Goal: Answer question/provide support: Share knowledge or assist other users

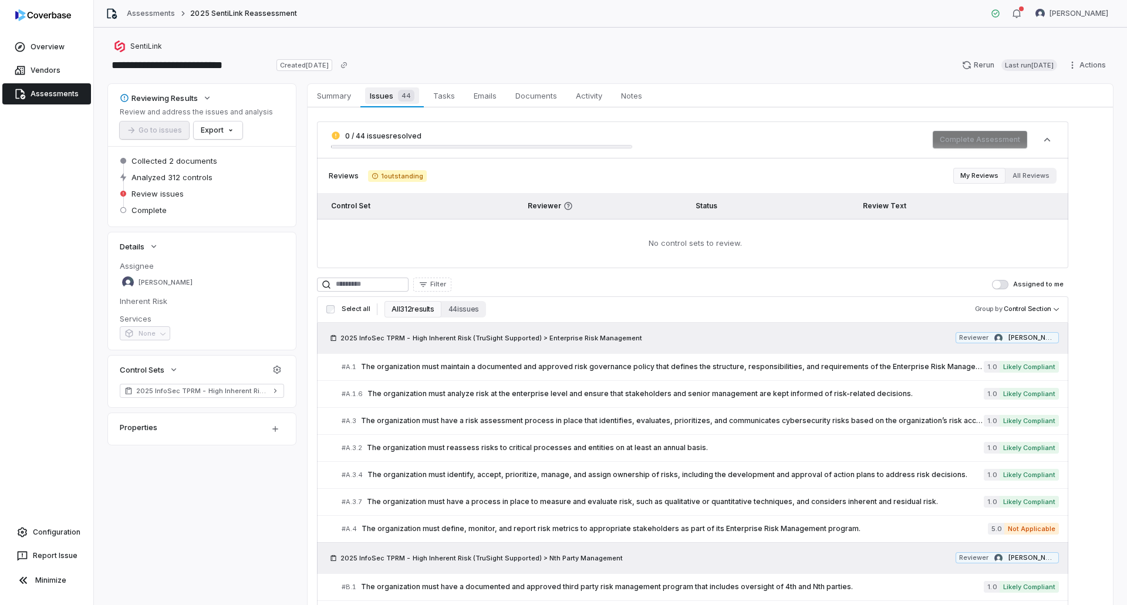
click at [385, 92] on span "Issues 44" at bounding box center [391, 95] width 53 height 16
click at [434, 93] on span "Tasks" at bounding box center [443, 95] width 31 height 15
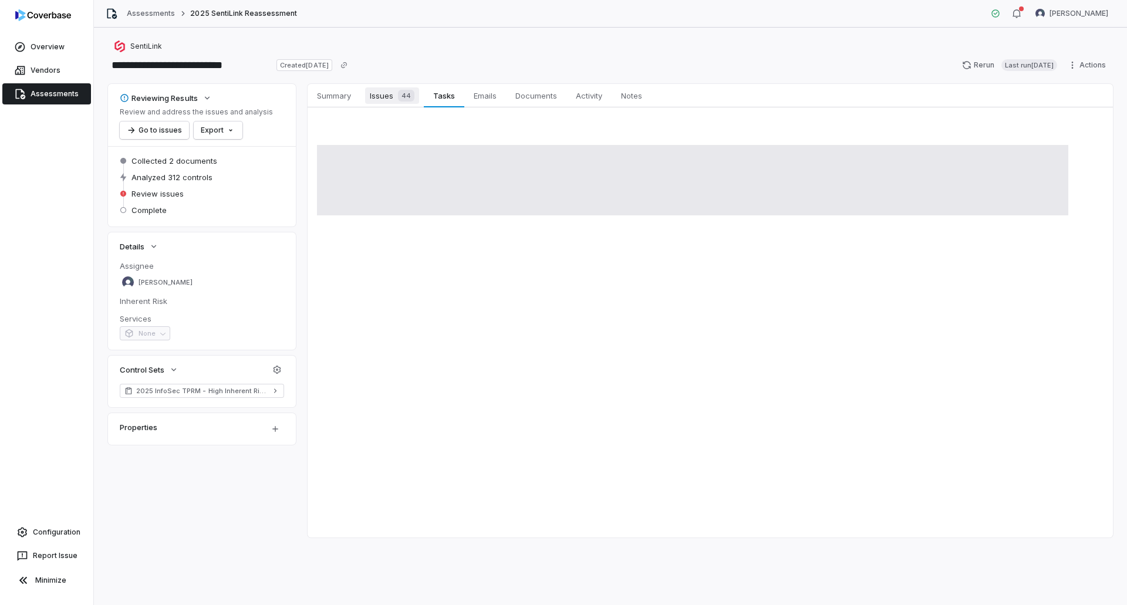
click at [393, 97] on span "Issues 44" at bounding box center [392, 95] width 54 height 16
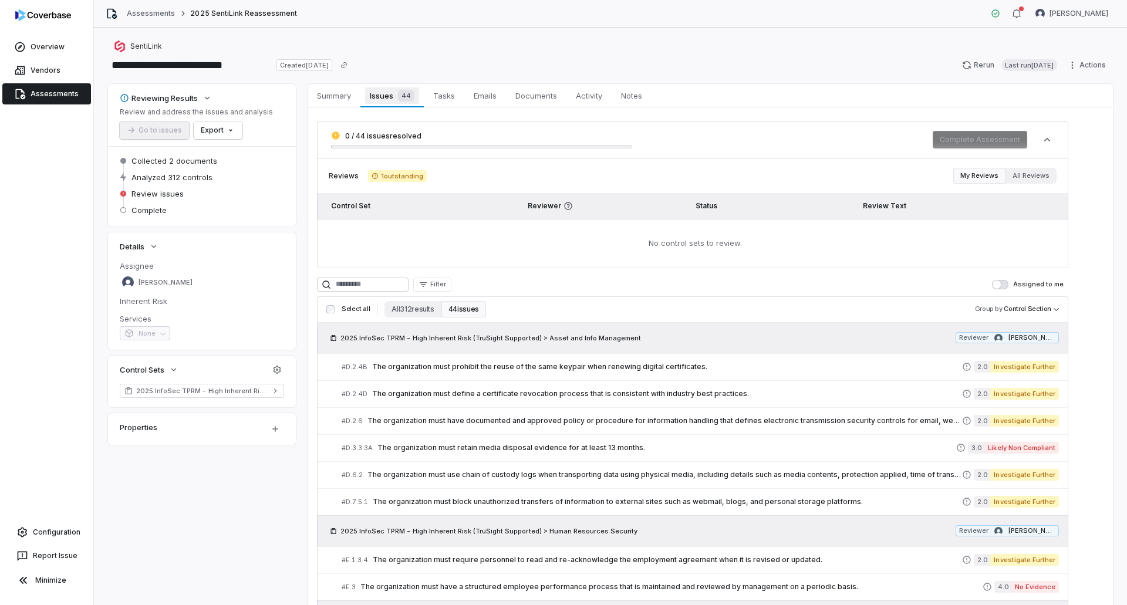
click at [378, 96] on span "Issues 44" at bounding box center [391, 95] width 53 height 16
click at [386, 307] on button "All 312 results" at bounding box center [412, 309] width 56 height 16
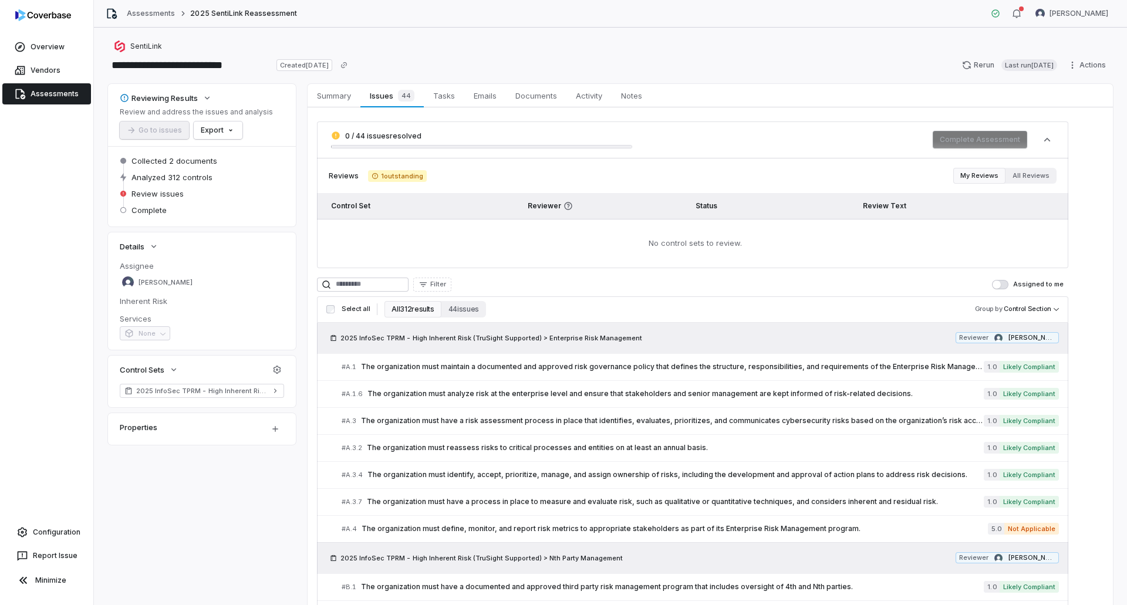
click at [418, 310] on button "All 312 results" at bounding box center [412, 309] width 56 height 16
click at [452, 308] on button "44 issues" at bounding box center [463, 309] width 45 height 16
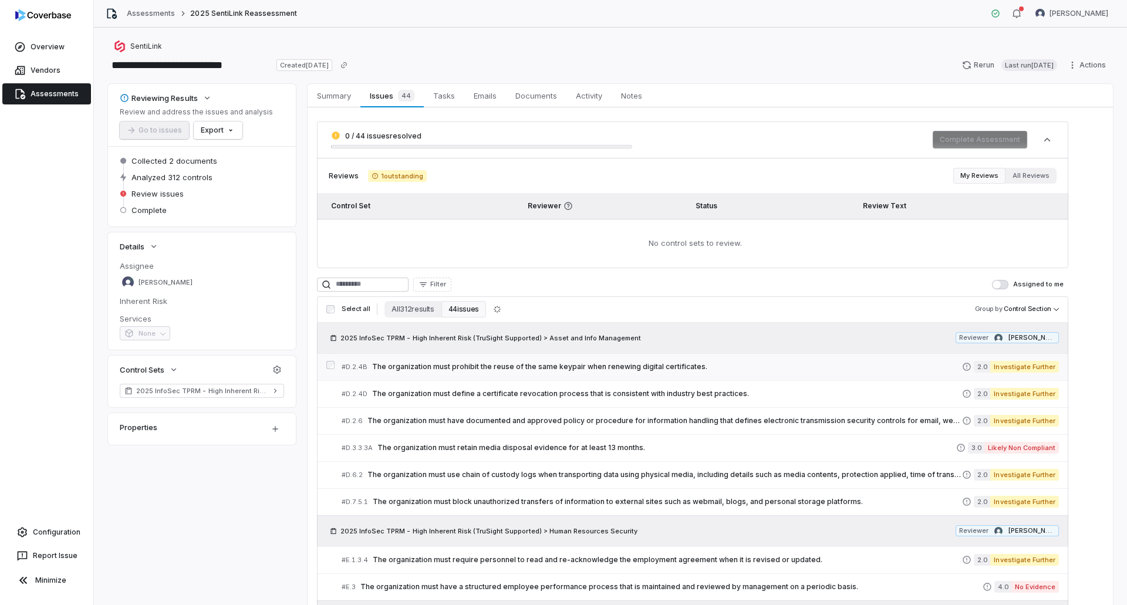
click at [550, 366] on span "The organization must prohibit the reuse of the same keypair when renewing digi…" at bounding box center [667, 366] width 590 height 9
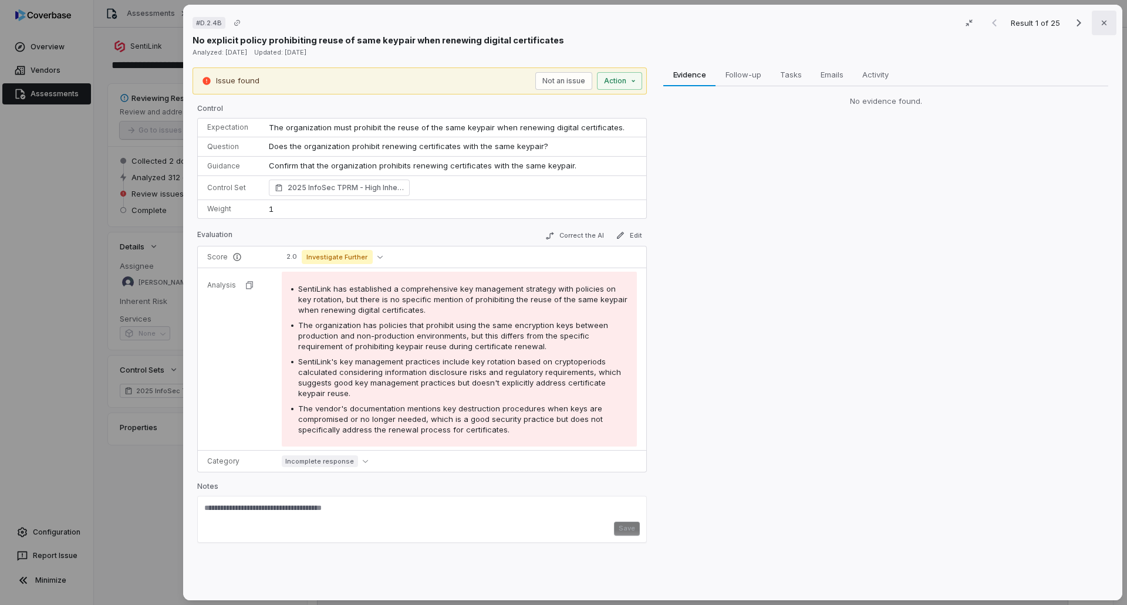
click at [1101, 25] on icon "button" at bounding box center [1103, 22] width 9 height 9
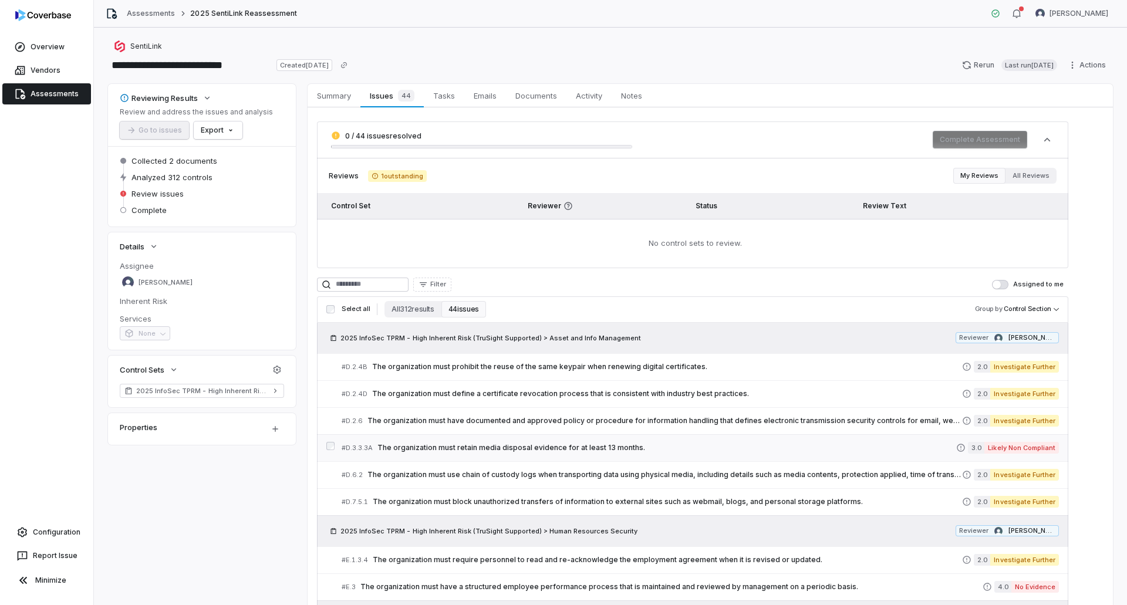
click at [682, 447] on span "The organization must retain media disposal evidence for at least 13 months." at bounding box center [666, 447] width 579 height 9
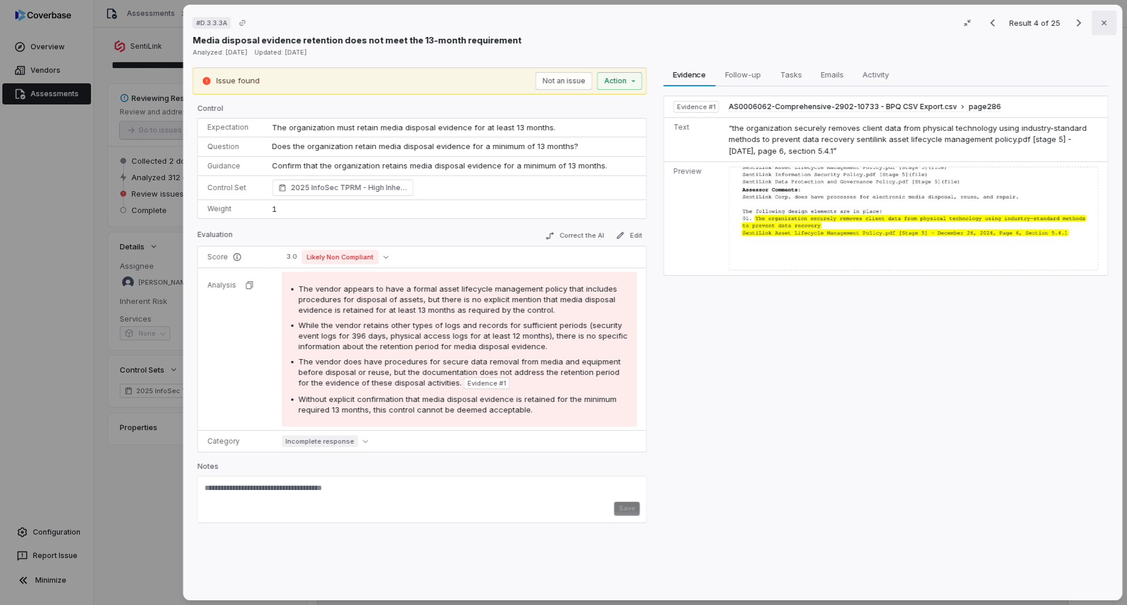
click at [1099, 18] on icon "button" at bounding box center [1103, 22] width 9 height 9
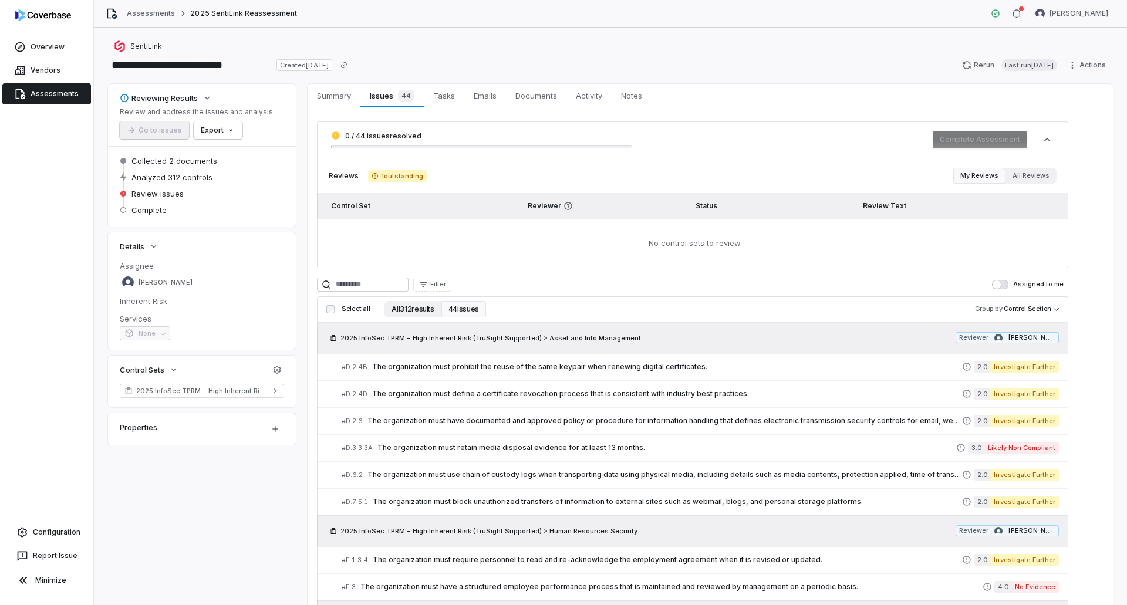
click at [415, 309] on button "All 312 results" at bounding box center [412, 309] width 56 height 16
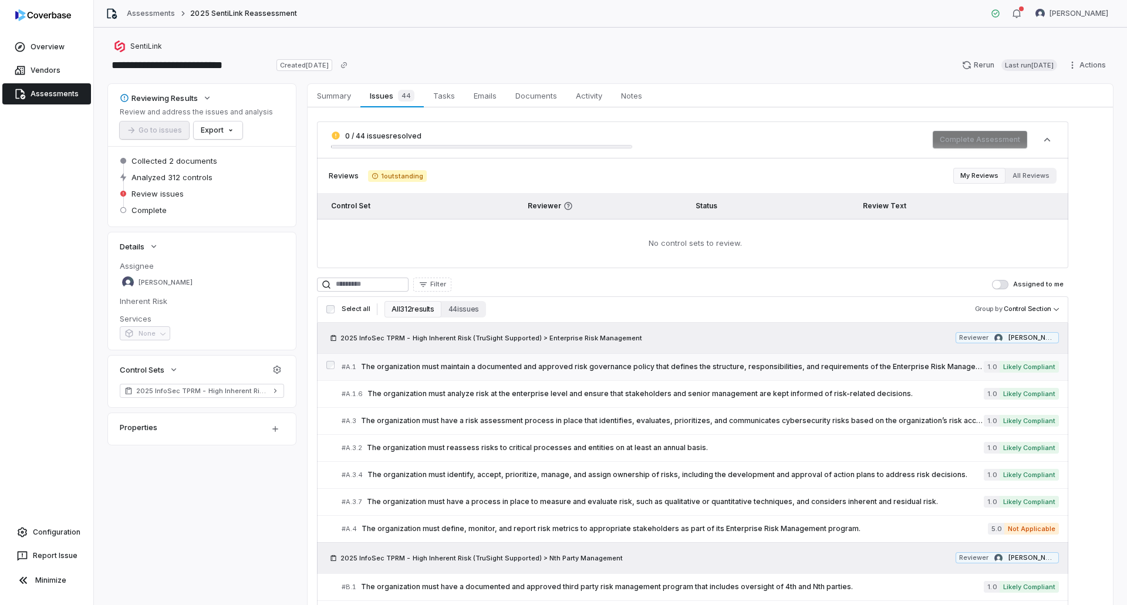
click at [664, 363] on span "The organization must maintain a documented and approved risk governance policy…" at bounding box center [672, 366] width 623 height 9
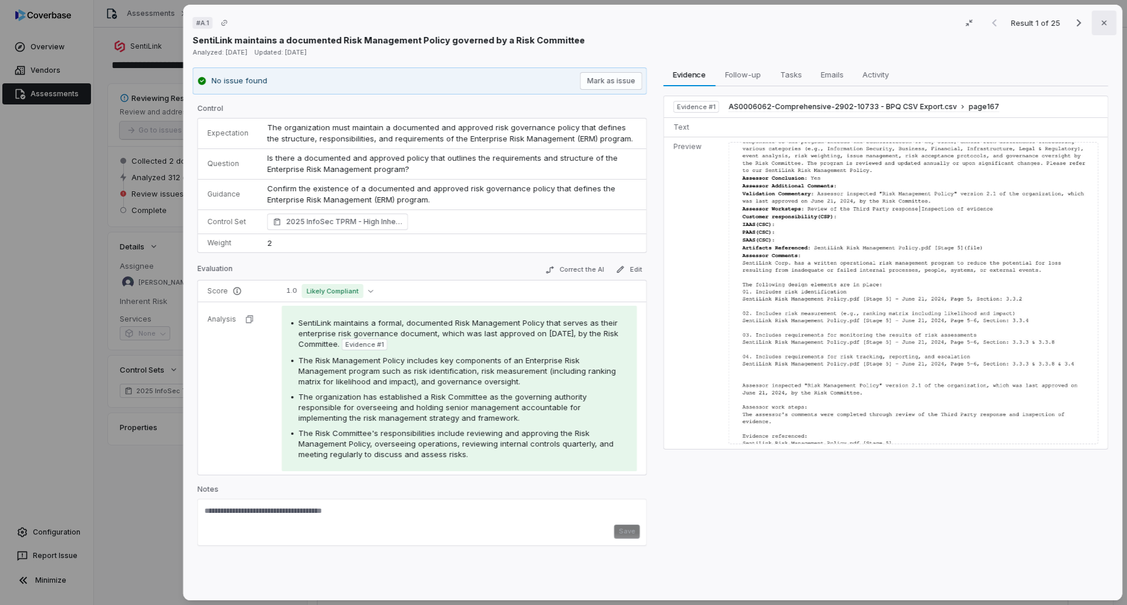
click at [1104, 25] on button "Close" at bounding box center [1103, 23] width 25 height 25
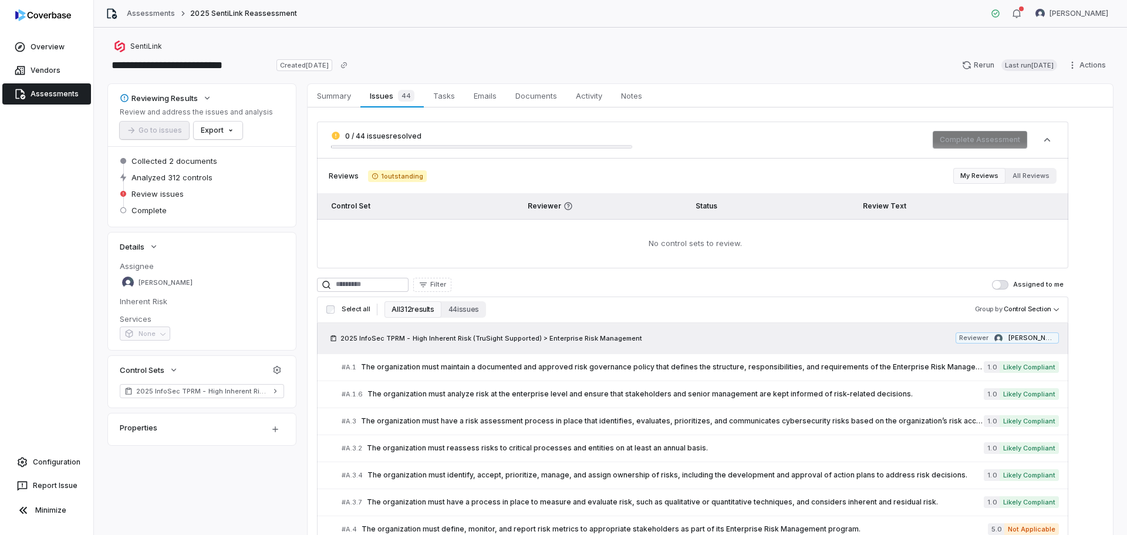
click at [415, 308] on button "All 312 results" at bounding box center [412, 309] width 56 height 16
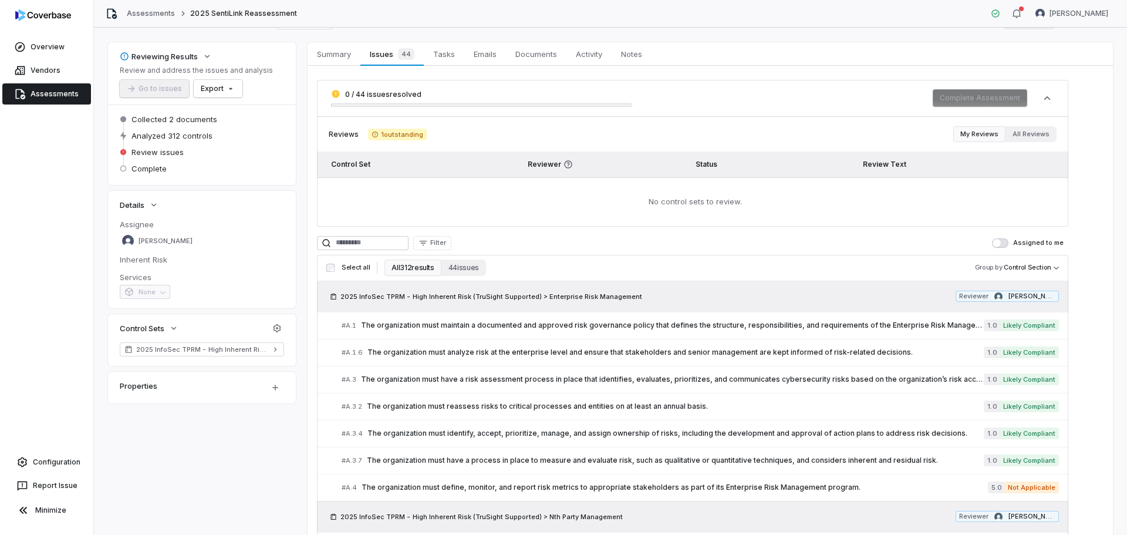
scroll to position [59, 0]
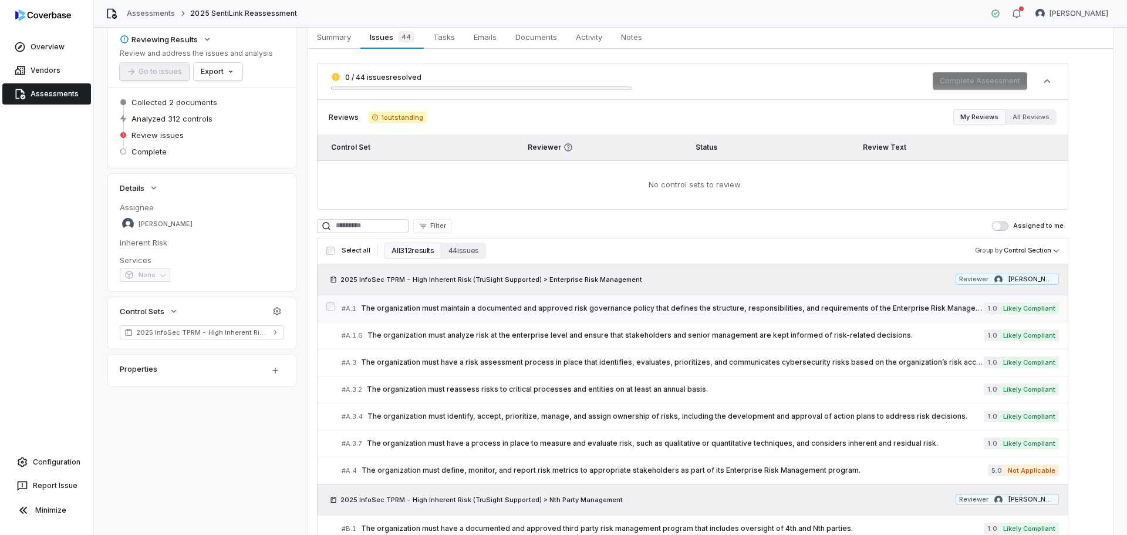
click at [447, 307] on span "The organization must maintain a documented and approved risk governance policy…" at bounding box center [672, 307] width 623 height 9
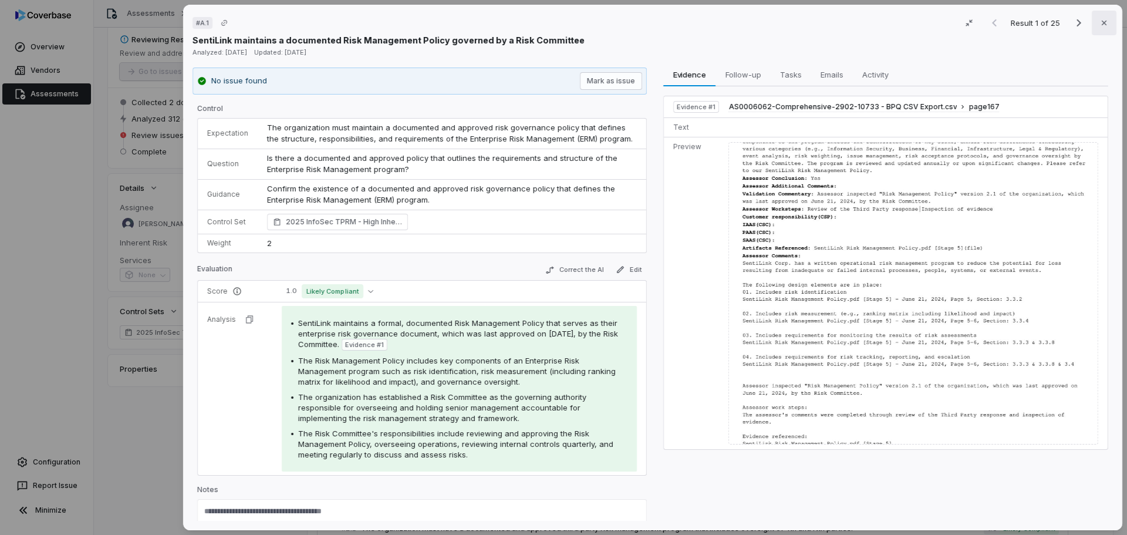
click at [1099, 25] on icon "button" at bounding box center [1103, 22] width 9 height 9
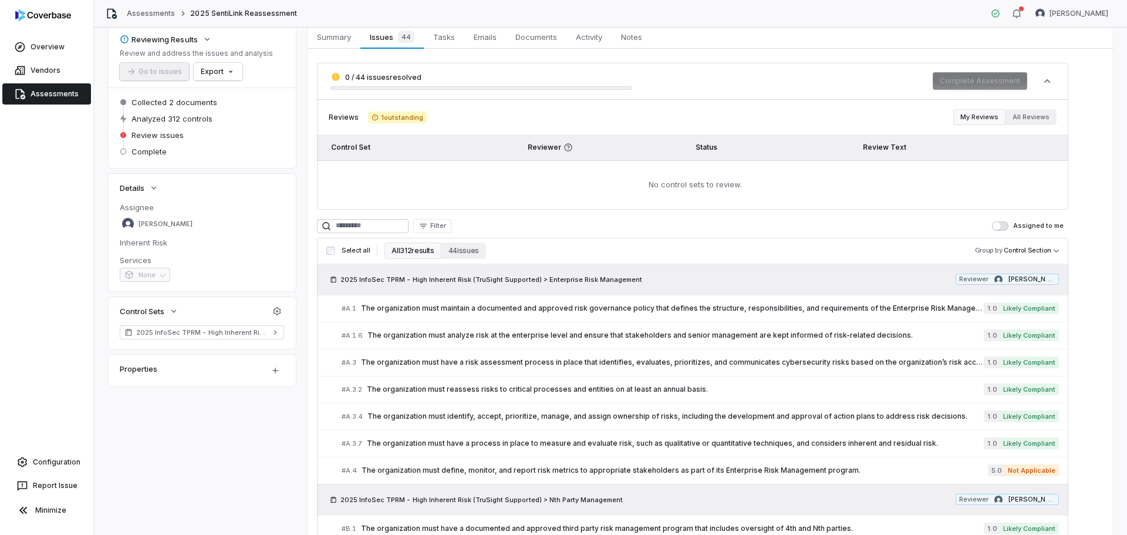
click at [462, 253] on button "44 issues" at bounding box center [463, 250] width 45 height 16
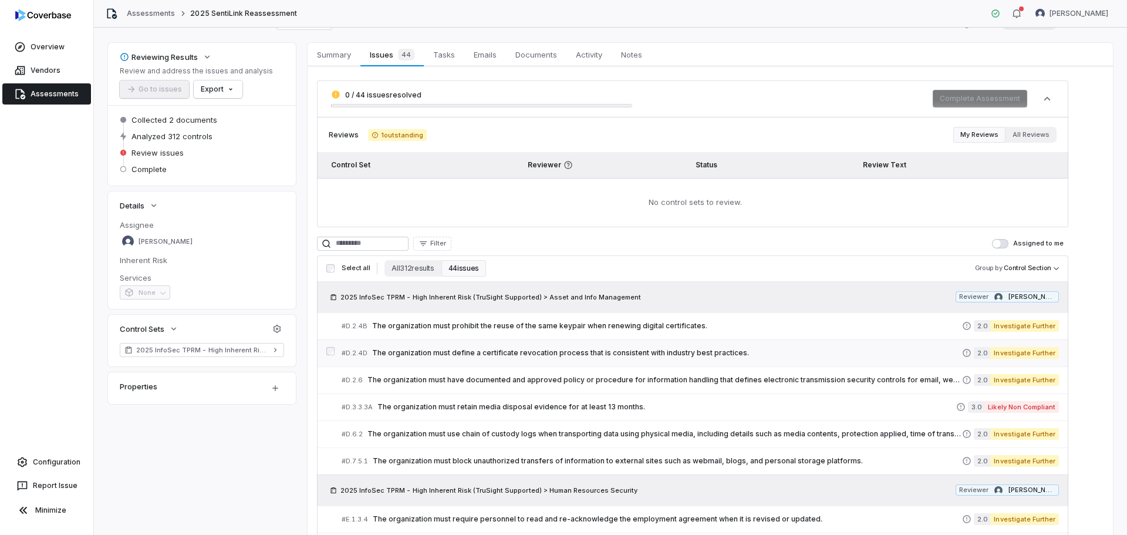
scroll to position [59, 0]
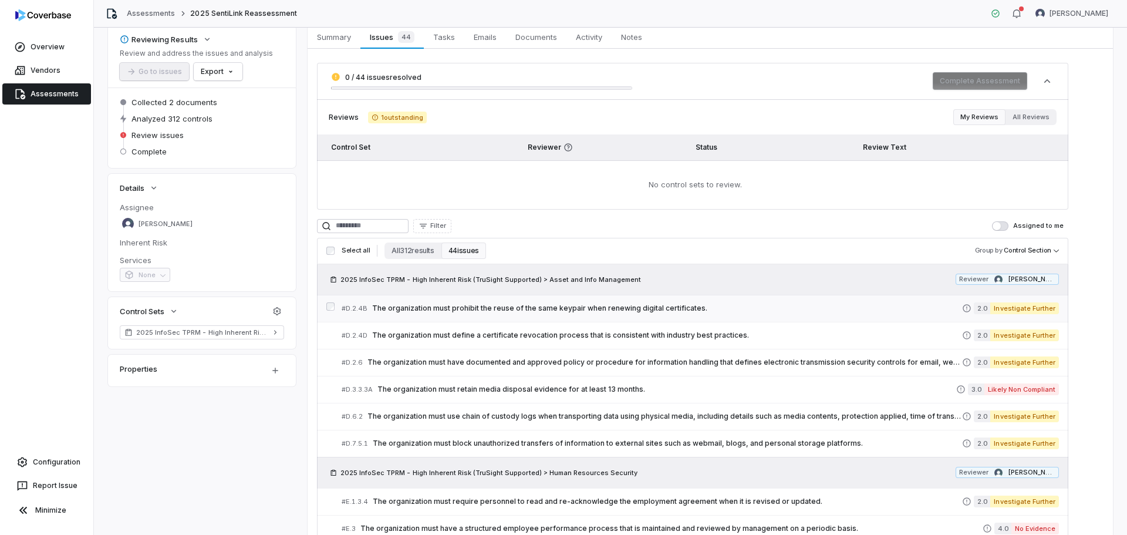
click at [853, 307] on span "The organization must prohibit the reuse of the same keypair when renewing digi…" at bounding box center [667, 307] width 590 height 9
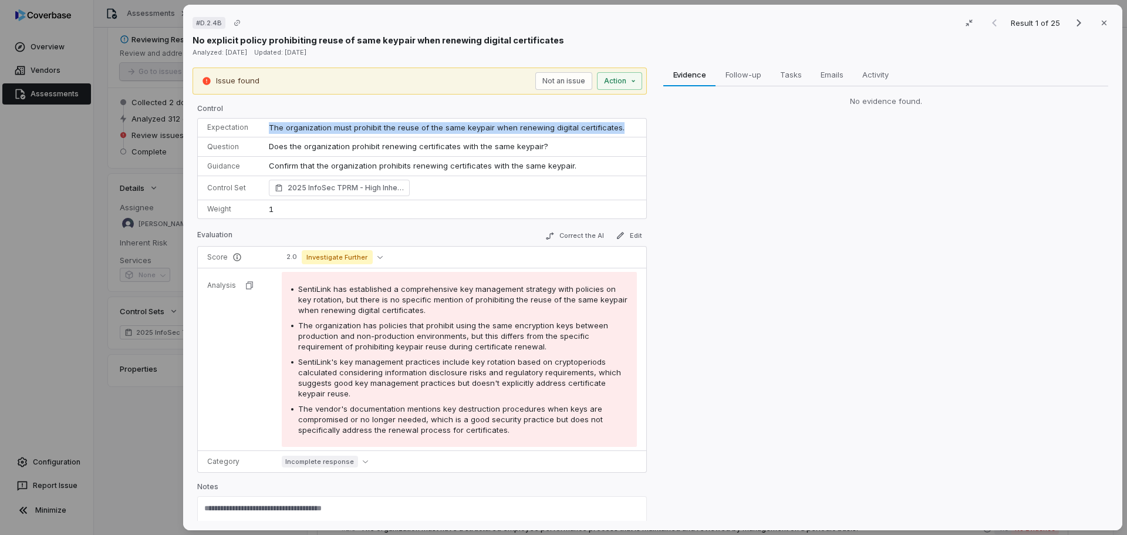
drag, startPoint x: 269, startPoint y: 128, endPoint x: 628, endPoint y: 125, distance: 359.1
click at [628, 125] on td "The organization must prohibit the reuse of the same keypair when renewing digi…" at bounding box center [452, 128] width 387 height 19
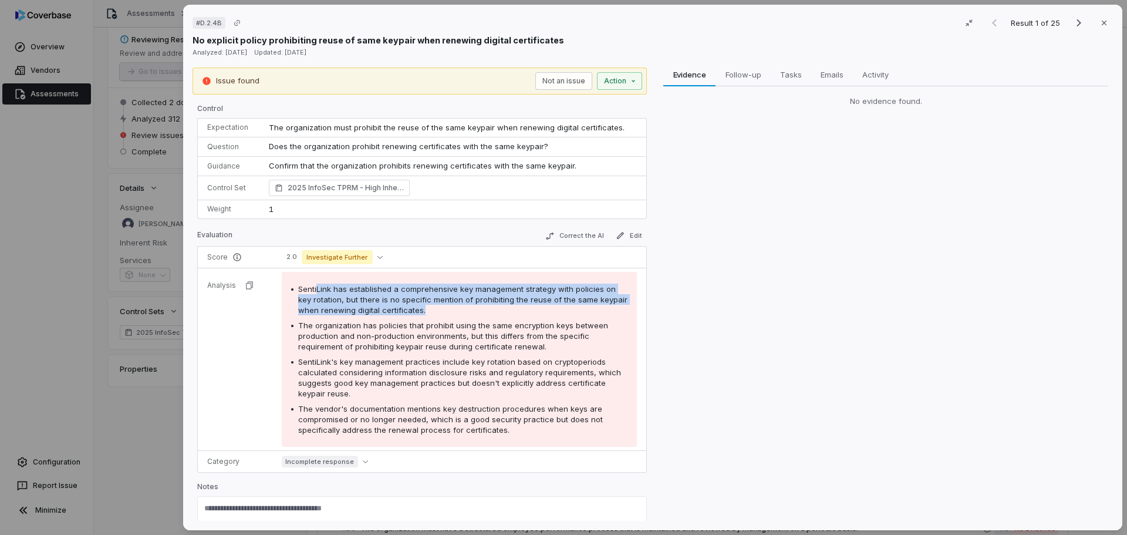
drag, startPoint x: 315, startPoint y: 290, endPoint x: 425, endPoint y: 308, distance: 111.1
click at [421, 310] on span "SentiLink has established a comprehensive key management strategy with policies…" at bounding box center [462, 299] width 329 height 31
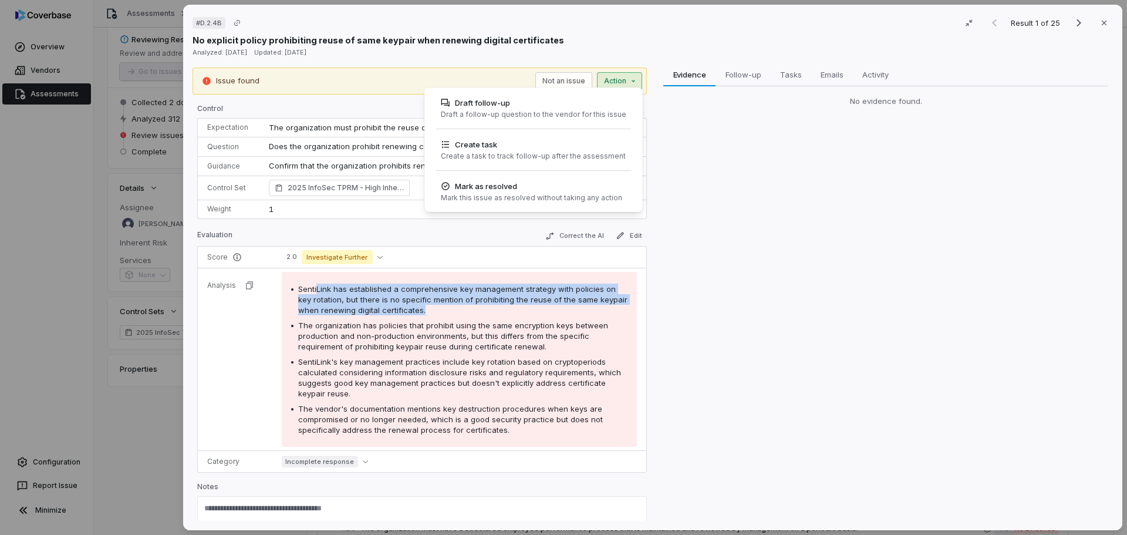
click at [622, 82] on div "# D.2.4B Result 1 of 25 Close No explicit policy prohibiting reuse of same keyp…" at bounding box center [563, 267] width 1127 height 535
click at [550, 111] on div "Draft a follow-up question to the vendor for this issue" at bounding box center [533, 114] width 185 height 9
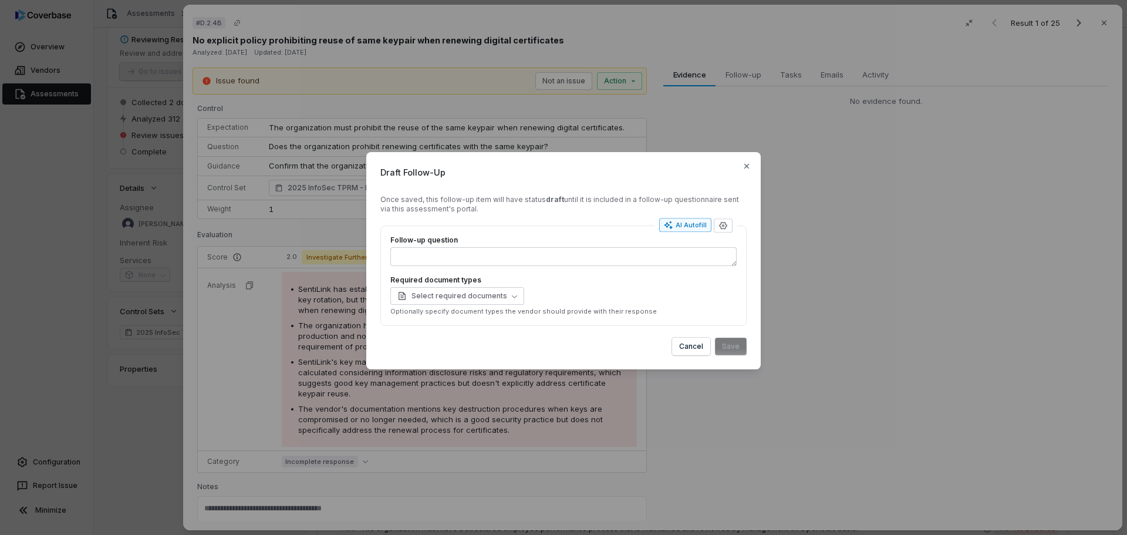
click at [687, 225] on div "AI Autofill" at bounding box center [685, 224] width 43 height 9
type textarea "**********"
type textarea "*"
type textarea "**********"
type textarea "*"
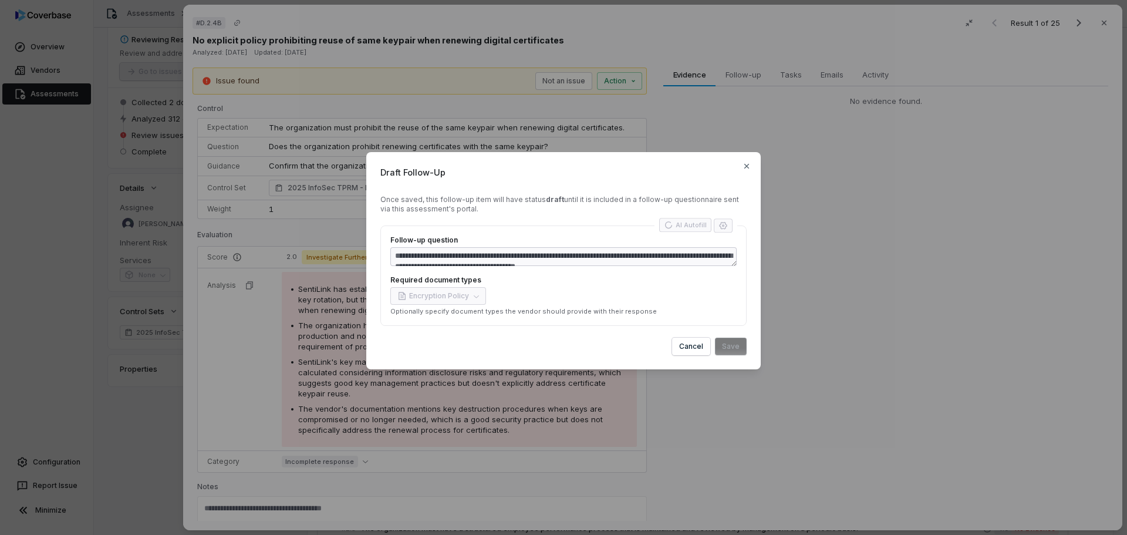
type textarea "**********"
type textarea "*"
type textarea "**********"
type textarea "*"
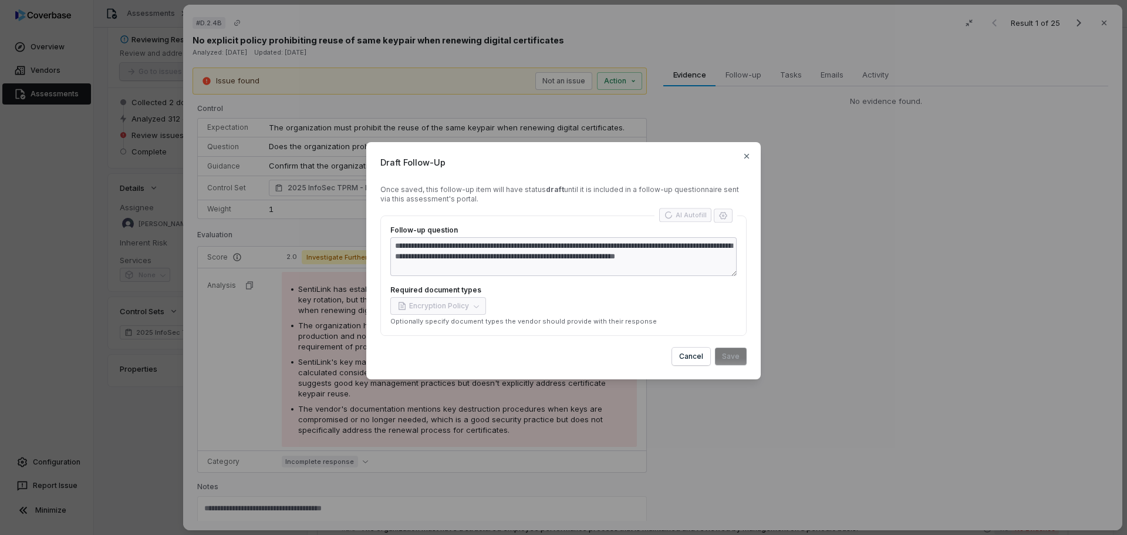
type textarea "**********"
type textarea "*"
type textarea "**********"
type textarea "*"
type textarea "**********"
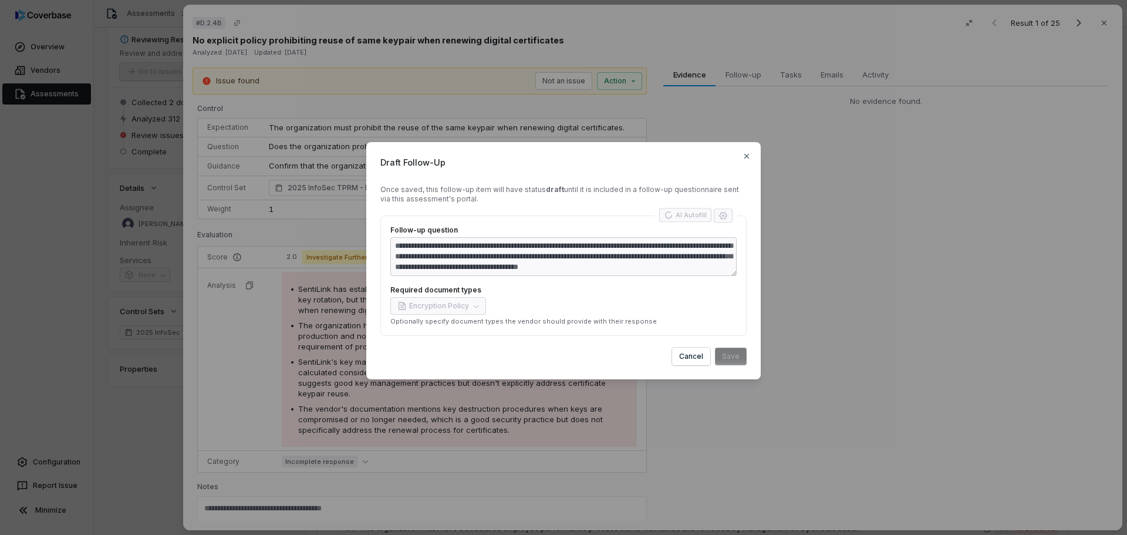
type textarea "*"
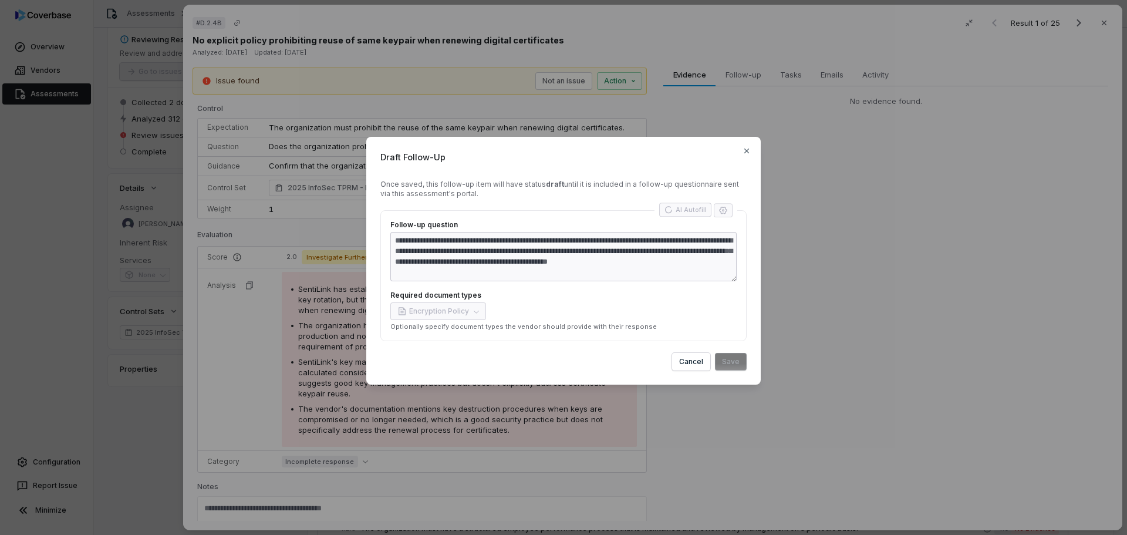
type textarea "**********"
type textarea "*"
type textarea "**********"
type textarea "*"
type textarea "**********"
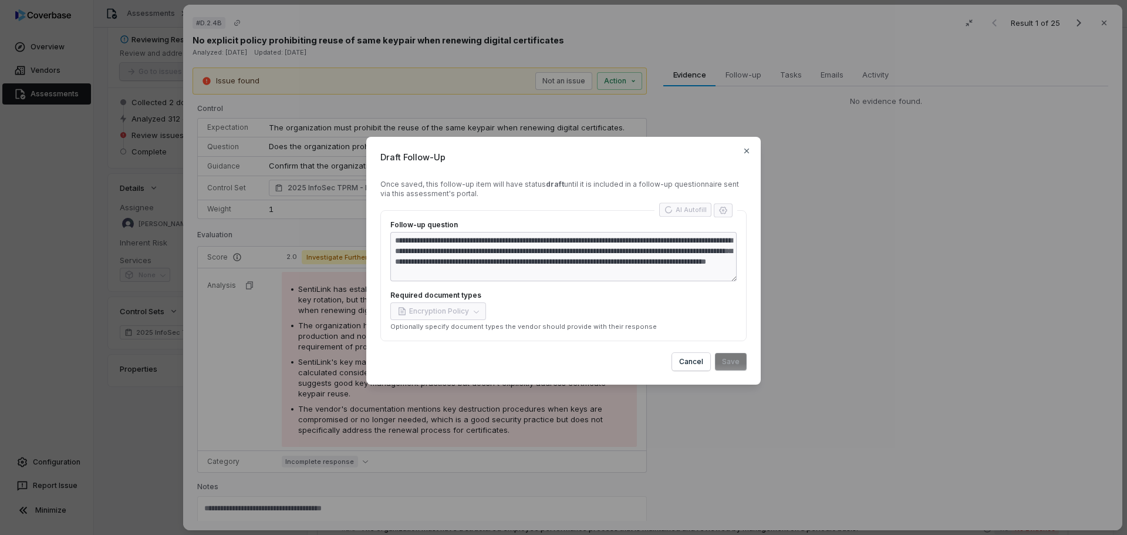
type textarea "*"
type textarea "**********"
type textarea "*"
type textarea "**********"
type textarea "*"
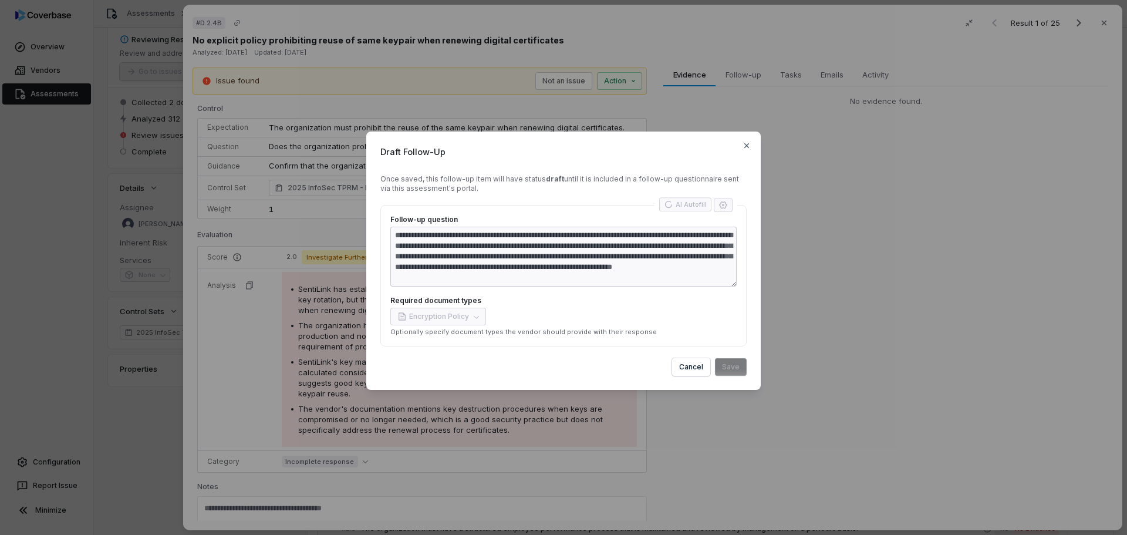
type textarea "**********"
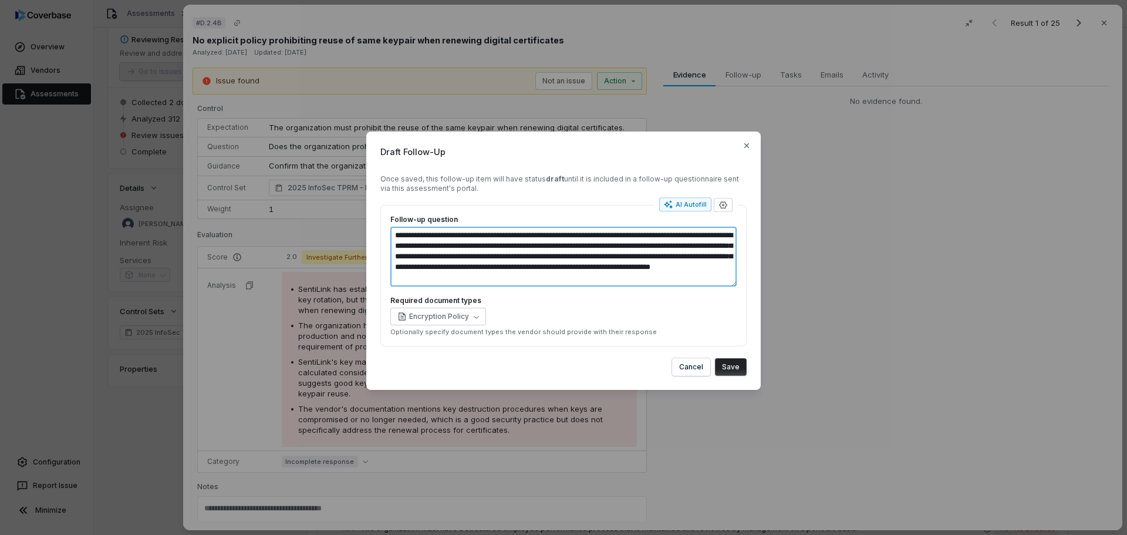
drag, startPoint x: 682, startPoint y: 281, endPoint x: 430, endPoint y: 245, distance: 254.2
click at [384, 239] on div "**********" at bounding box center [563, 275] width 366 height 141
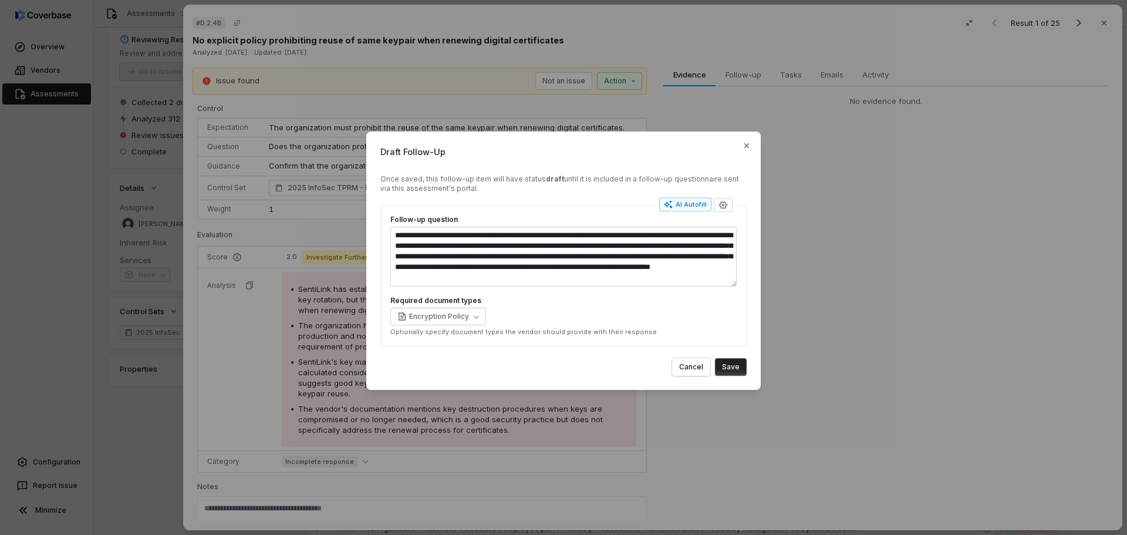
drag, startPoint x: 672, startPoint y: 276, endPoint x: 689, endPoint y: 298, distance: 27.2
click at [689, 298] on label "Required document types" at bounding box center [563, 300] width 346 height 9
type textarea "*"
click at [731, 370] on button "Save" at bounding box center [731, 367] width 32 height 18
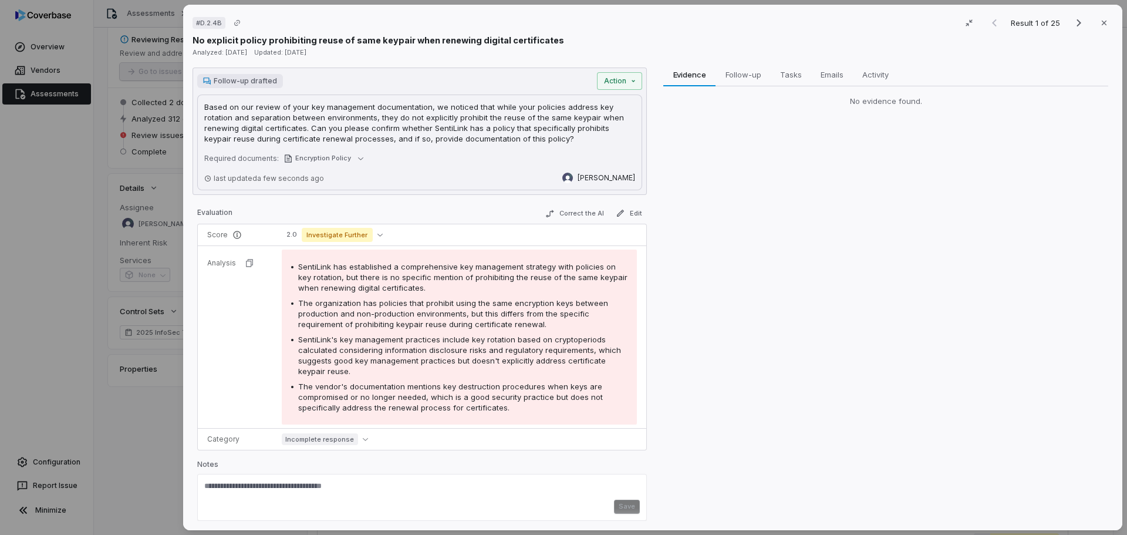
scroll to position [127, 0]
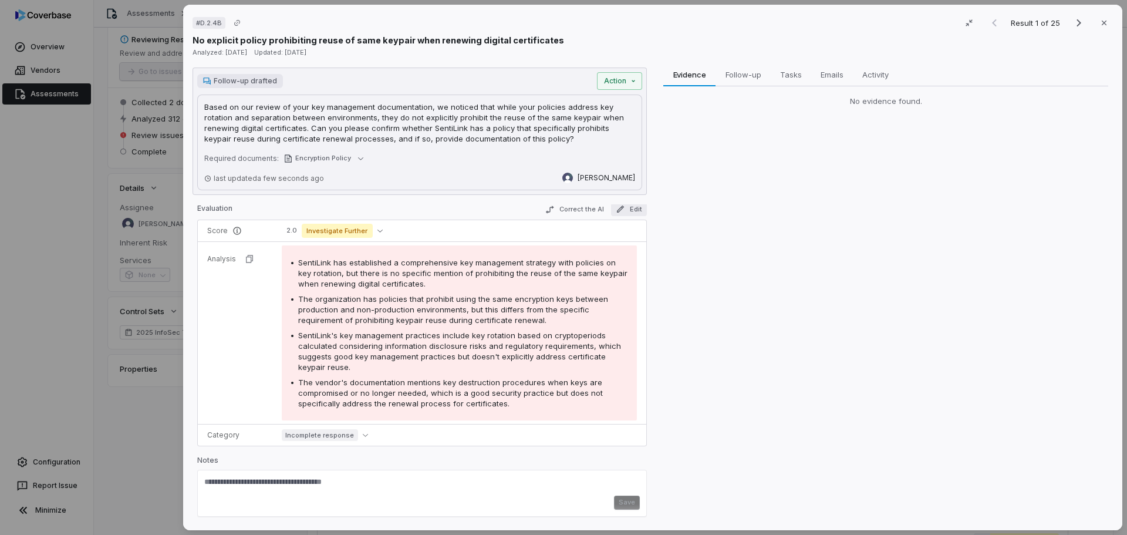
click at [631, 207] on button "Edit" at bounding box center [629, 209] width 36 height 14
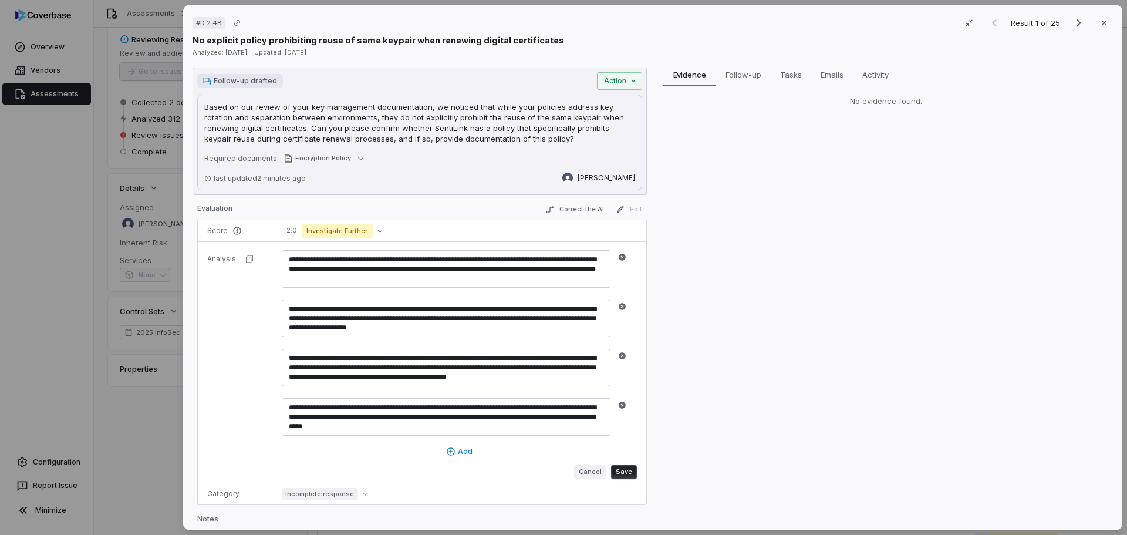
click at [585, 473] on button "Cancel" at bounding box center [590, 472] width 32 height 14
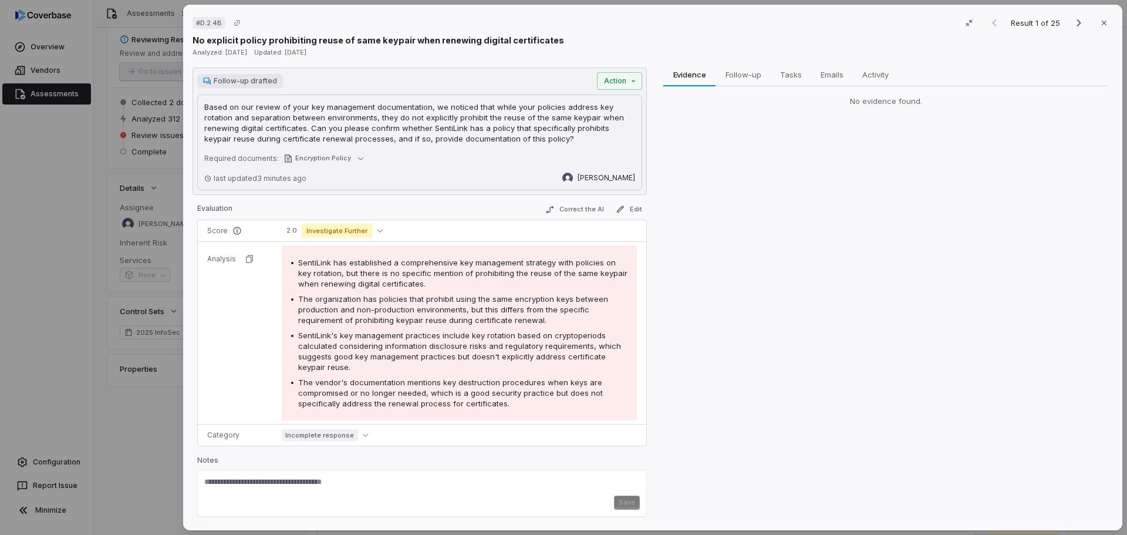
scroll to position [68, 0]
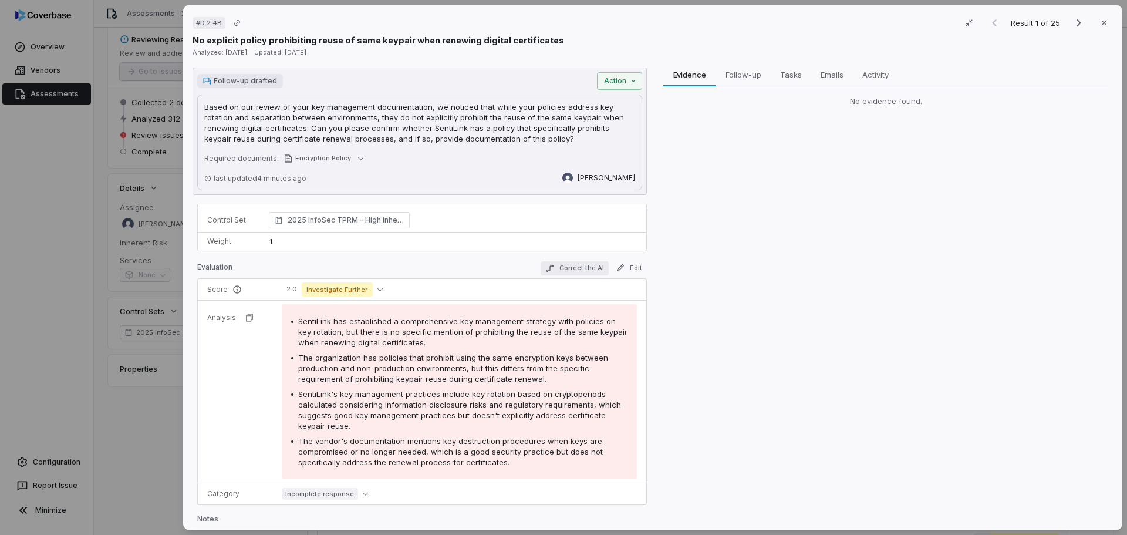
click at [570, 270] on button "Correct the AI" at bounding box center [574, 268] width 68 height 14
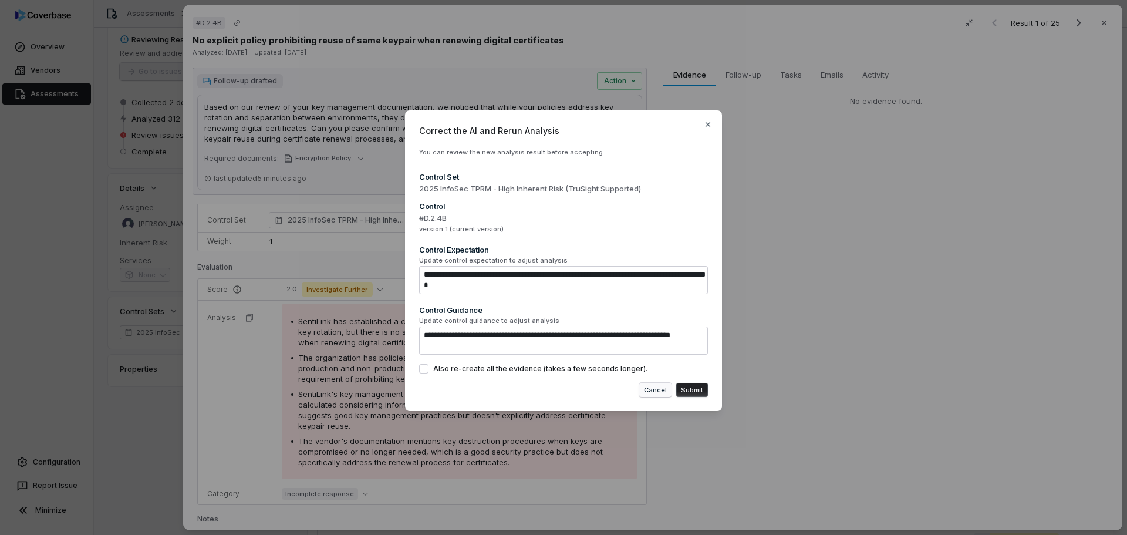
click at [664, 391] on button "Cancel" at bounding box center [655, 390] width 32 height 14
type textarea "*"
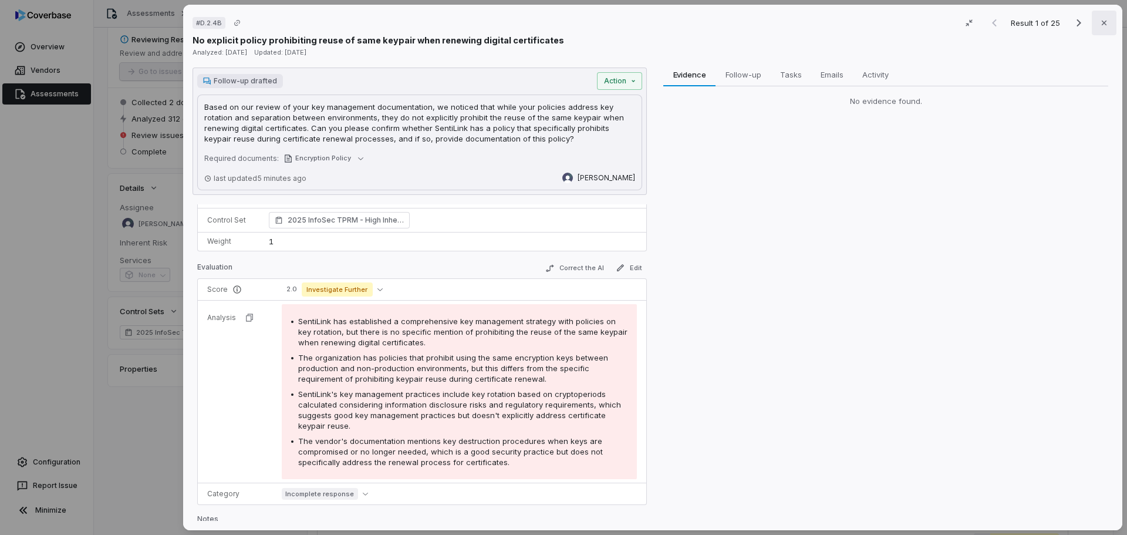
click at [1099, 26] on icon "button" at bounding box center [1103, 22] width 9 height 9
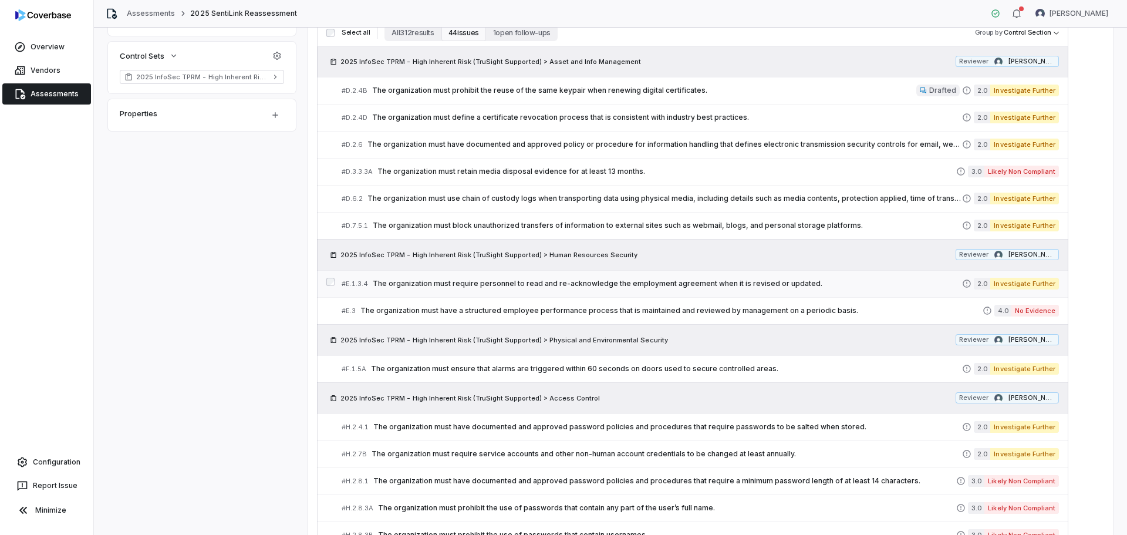
scroll to position [293, 0]
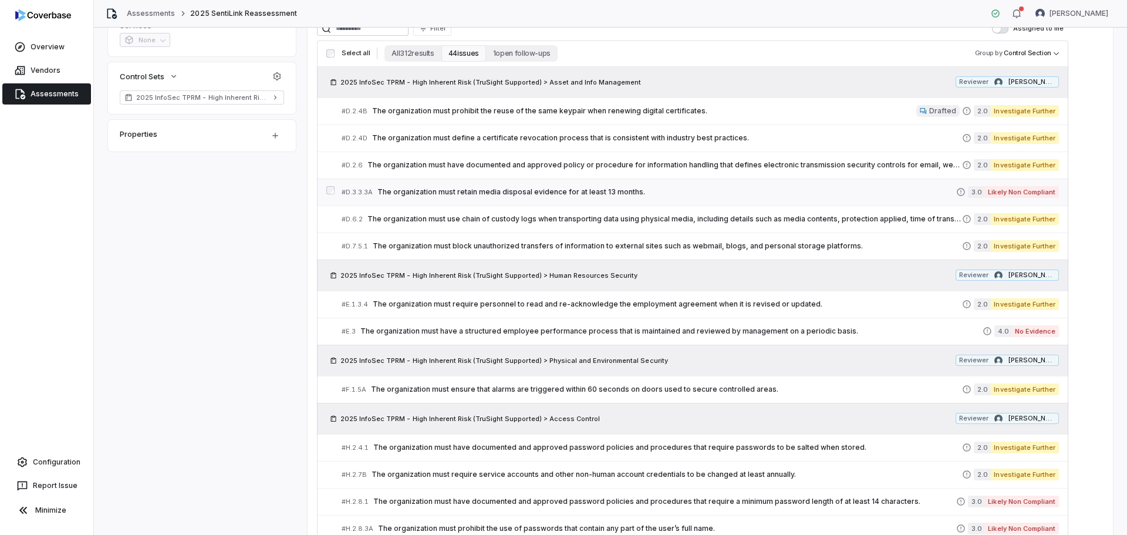
click at [606, 194] on span "The organization must retain media disposal evidence for at least 13 months." at bounding box center [666, 191] width 579 height 9
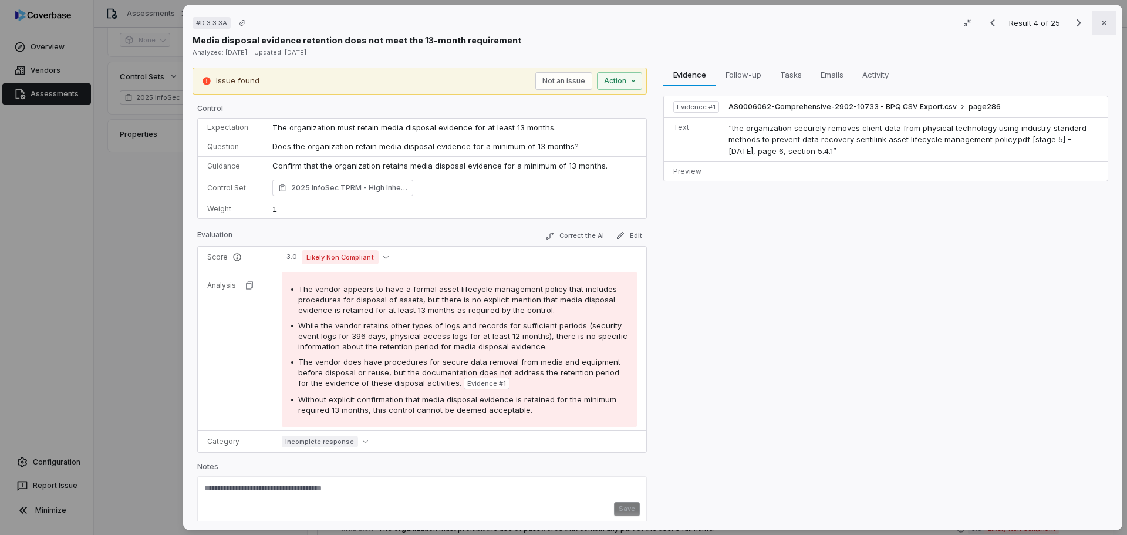
click at [1101, 18] on icon "button" at bounding box center [1103, 22] width 9 height 9
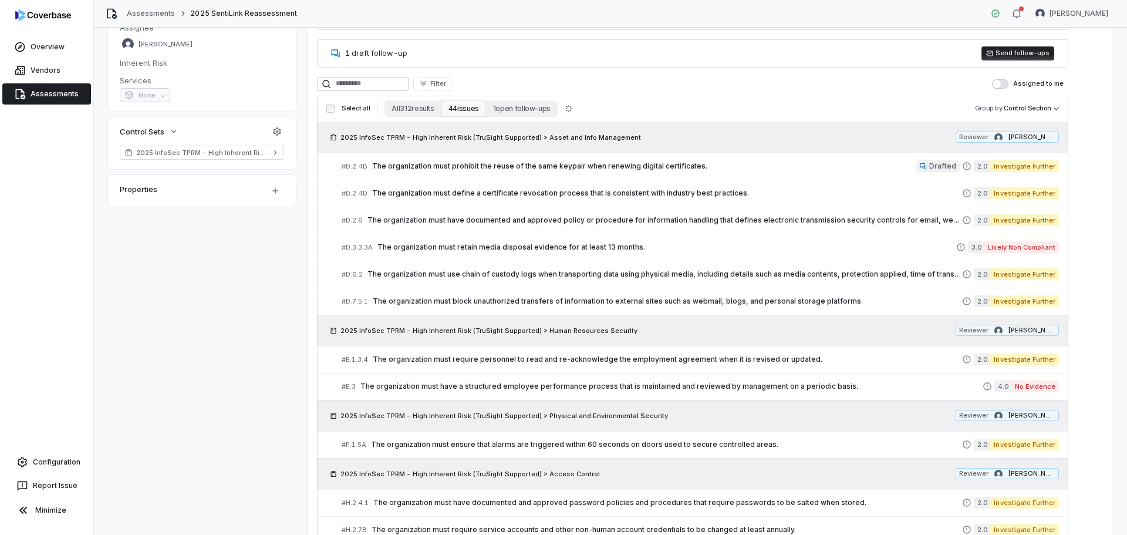
scroll to position [235, 0]
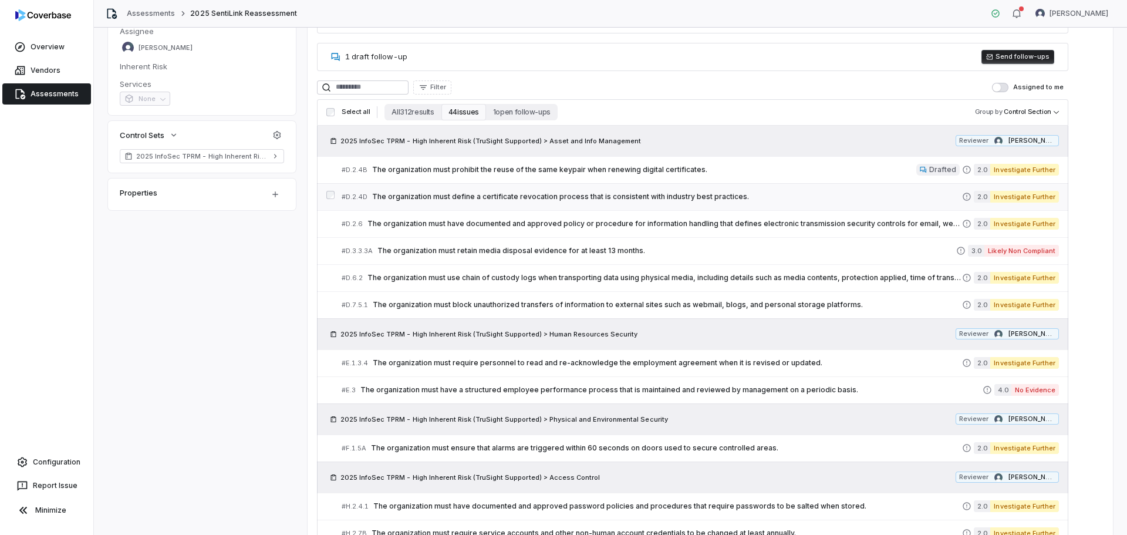
click at [520, 192] on span "The organization must define a certificate revocation process that is consisten…" at bounding box center [667, 196] width 590 height 9
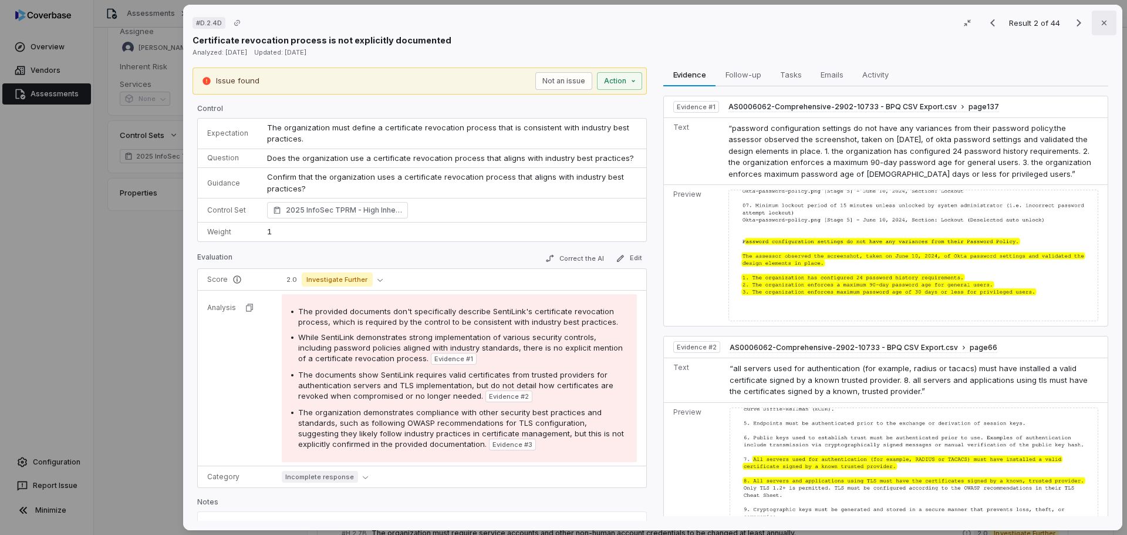
click at [1101, 22] on icon "button" at bounding box center [1103, 23] width 5 height 5
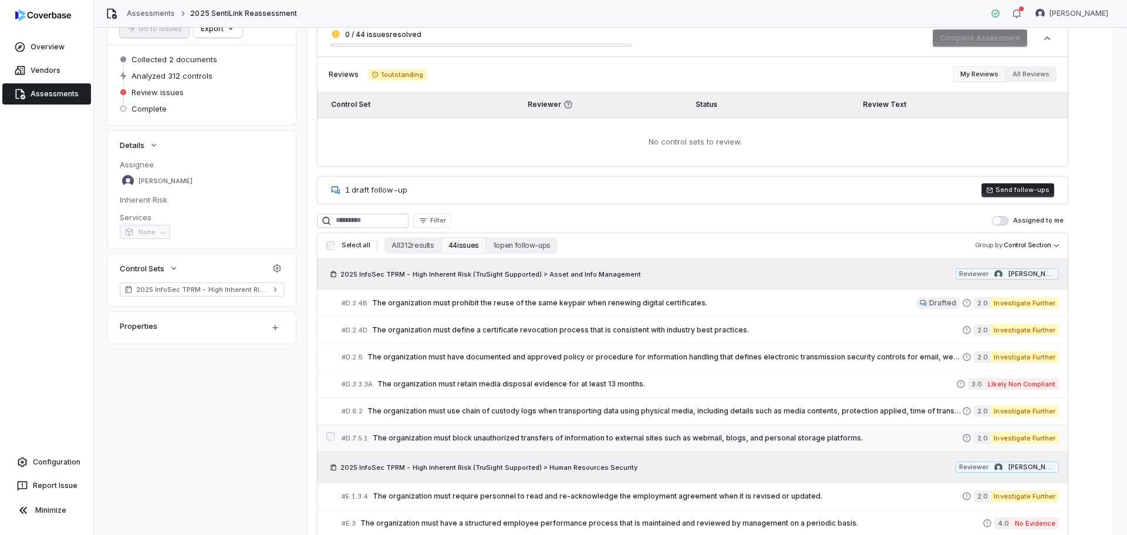
scroll to position [117, 0]
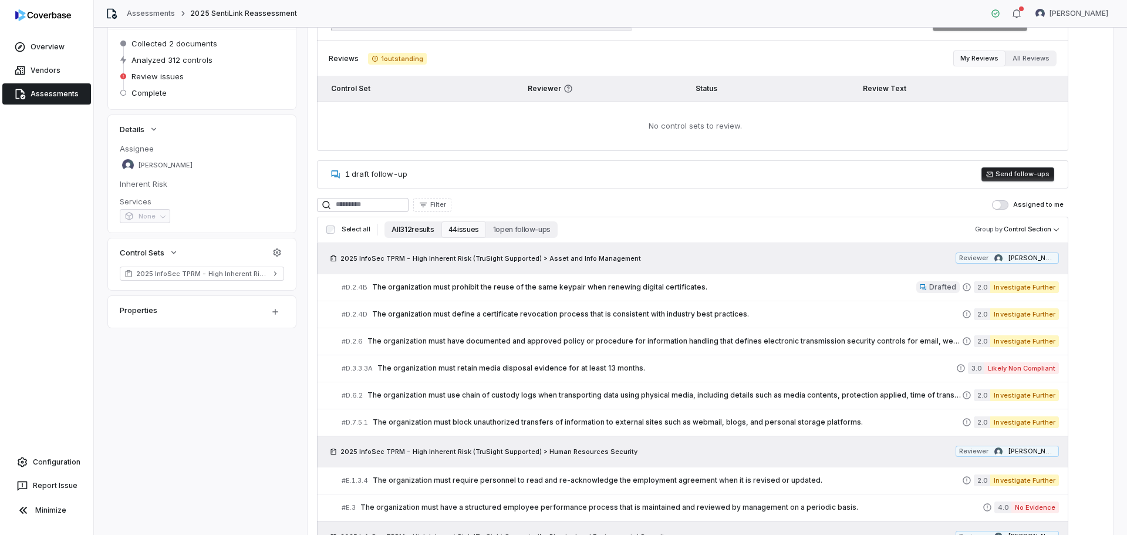
click at [411, 234] on button "All 312 results" at bounding box center [412, 229] width 56 height 16
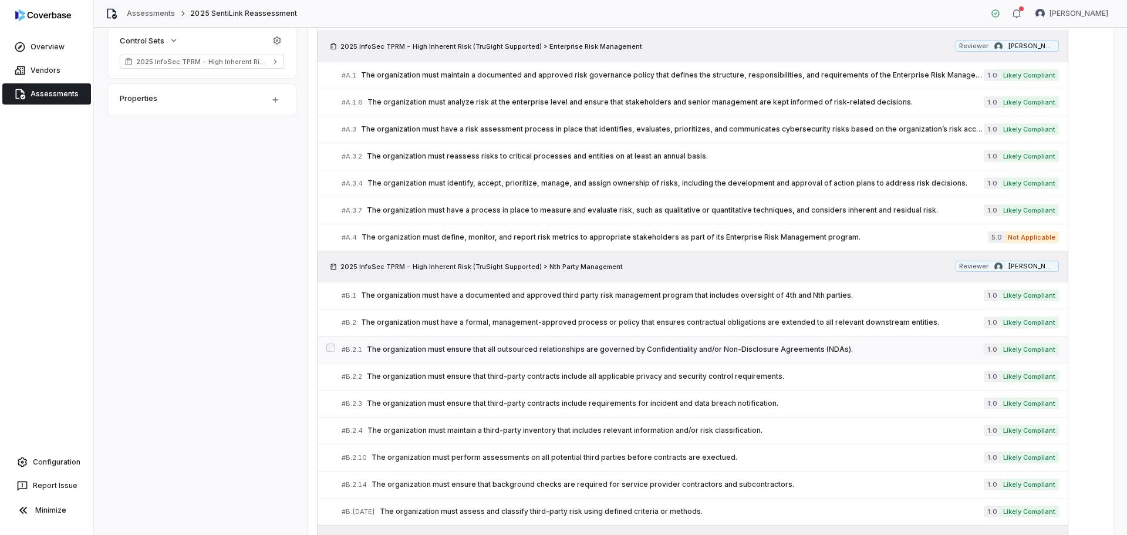
scroll to position [352, 0]
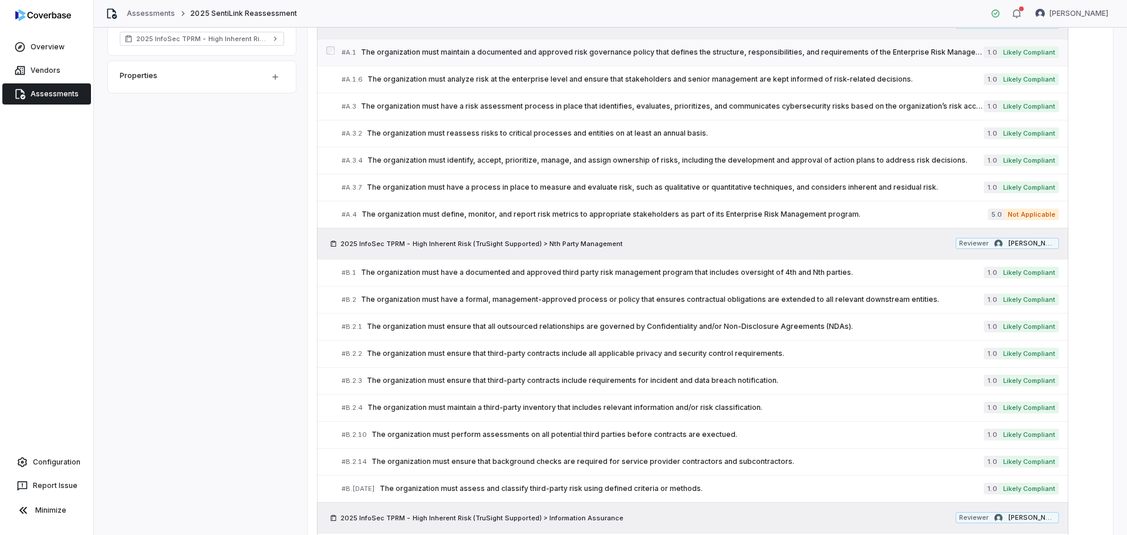
click at [899, 56] on span "The organization must maintain a documented and approved risk governance policy…" at bounding box center [672, 52] width 623 height 9
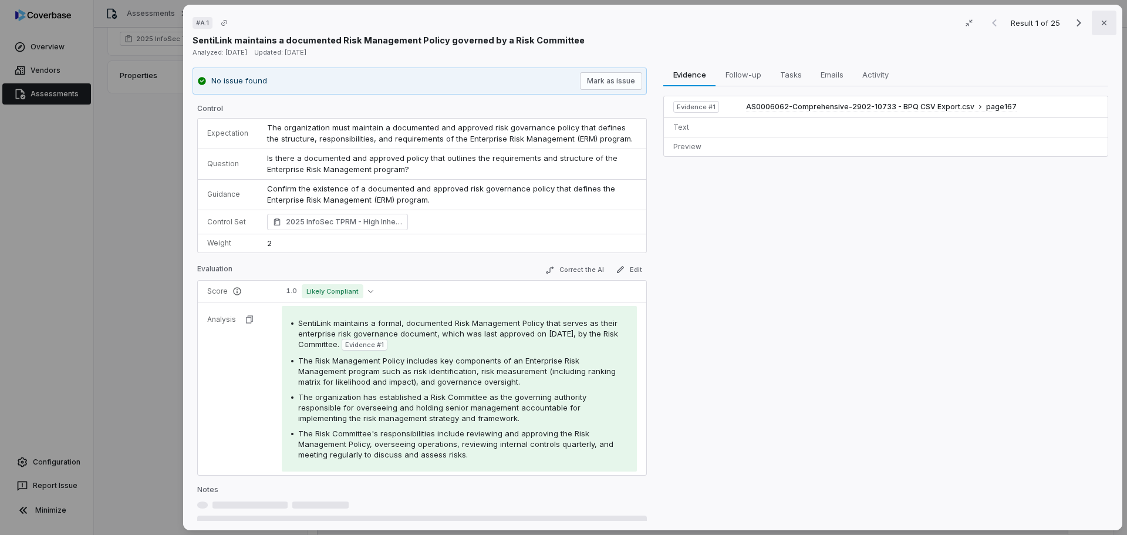
click at [1101, 19] on icon "button" at bounding box center [1103, 22] width 9 height 9
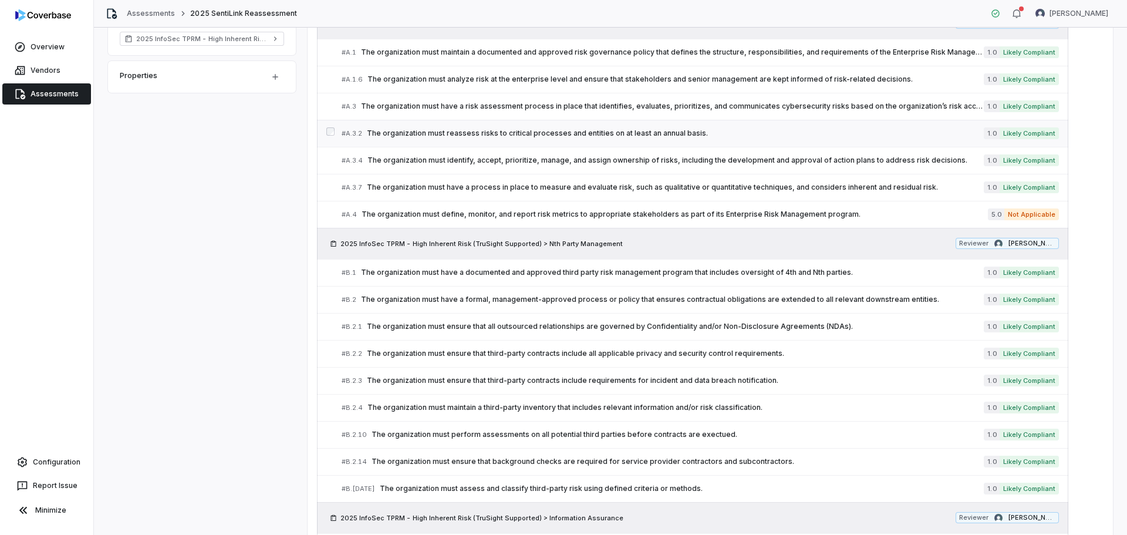
click at [824, 144] on link "# A.3.2 The organization must reassess risks to critical processes and entities…" at bounding box center [699, 133] width 717 height 26
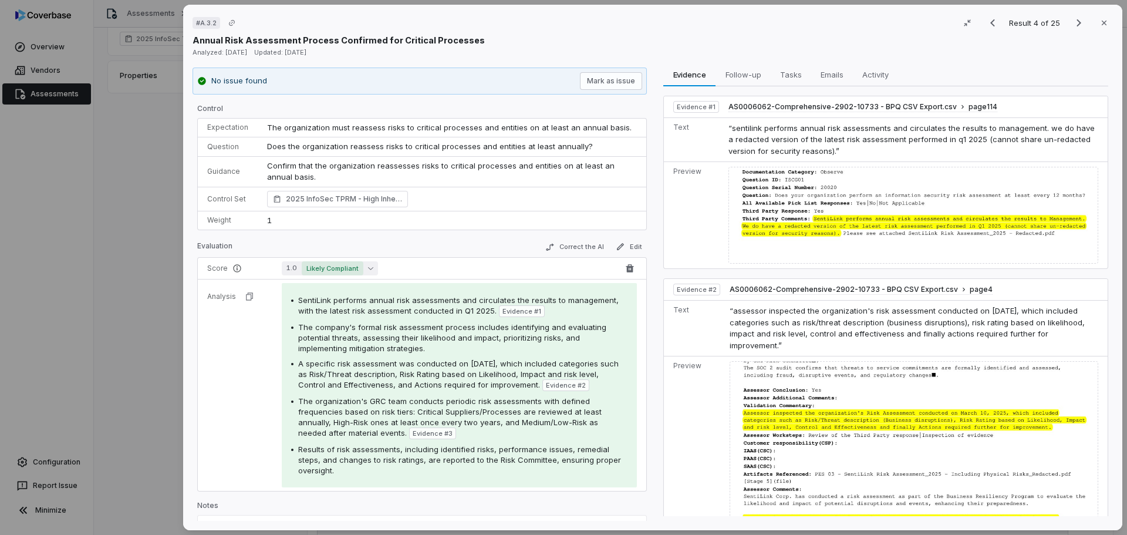
click at [369, 268] on icon "button" at bounding box center [370, 267] width 5 height 5
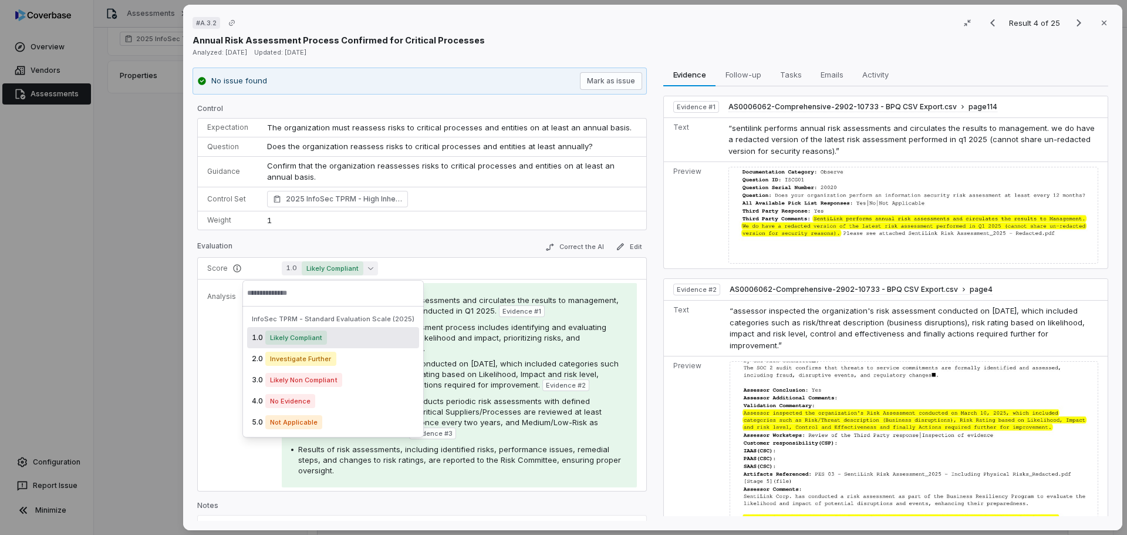
click at [192, 238] on div "# A.3.2 Result 4 of 25 Close Annual Risk Assessment Process Confirmed for Criti…" at bounding box center [652, 267] width 939 height 525
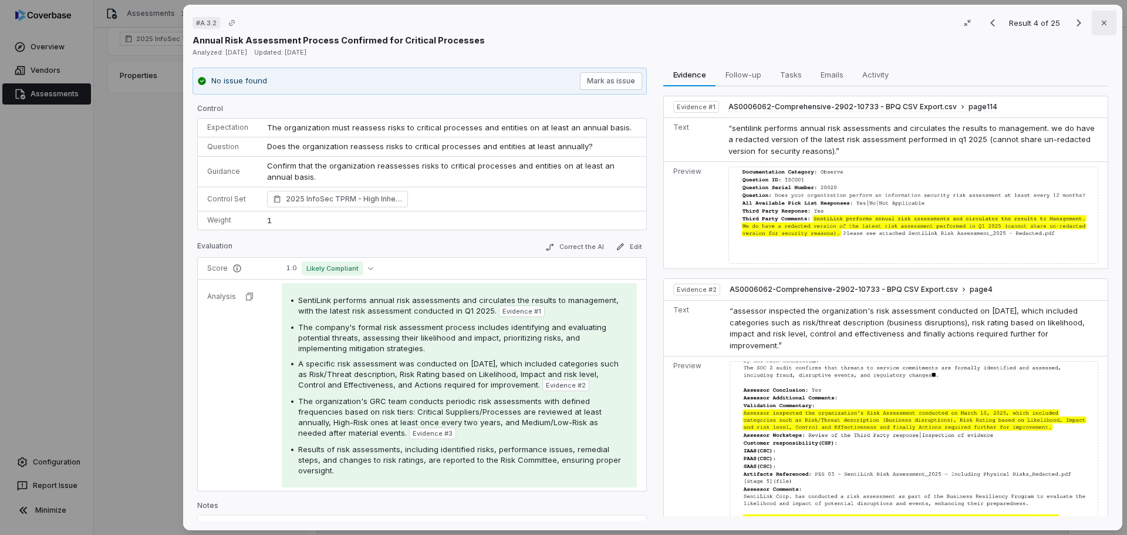
click at [1099, 25] on icon "button" at bounding box center [1103, 22] width 9 height 9
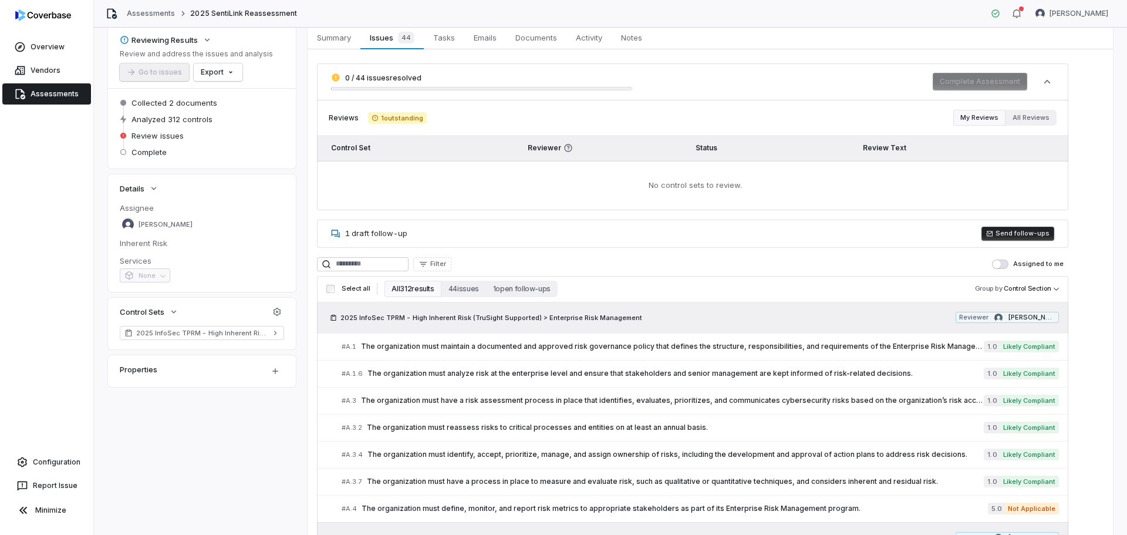
scroll to position [59, 0]
click at [1085, 283] on html "**********" at bounding box center [563, 267] width 1127 height 535
click at [446, 260] on span "Filter" at bounding box center [438, 263] width 16 height 9
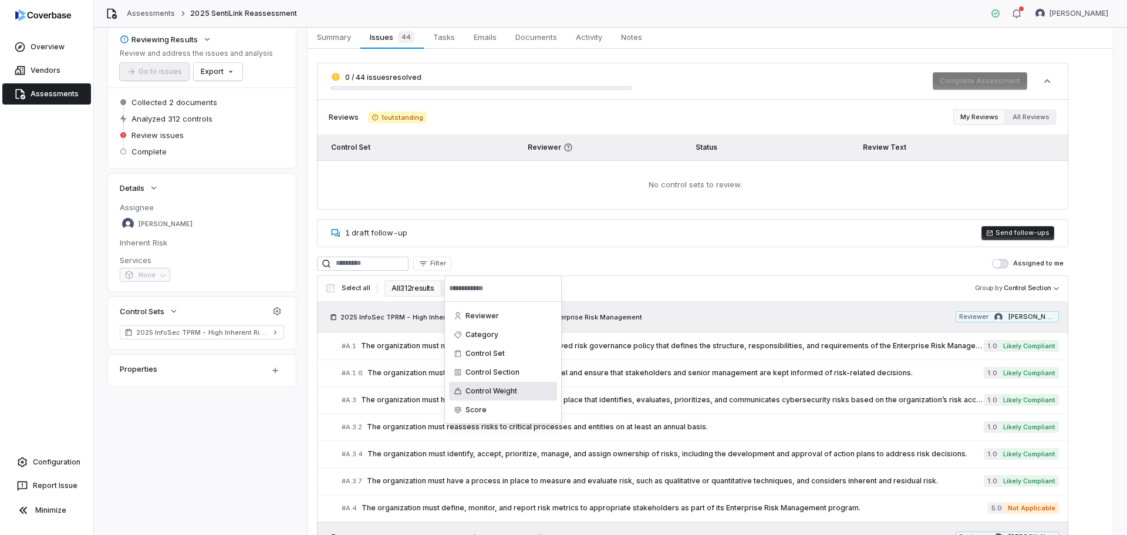
click at [498, 393] on div "Control Weight" at bounding box center [503, 390] width 108 height 19
drag, startPoint x: 459, startPoint y: 323, endPoint x: 444, endPoint y: 324, distance: 14.7
click at [444, 324] on div "Control Weight Reset Minimum * Maximum *" at bounding box center [502, 312] width 117 height 75
type input "*"
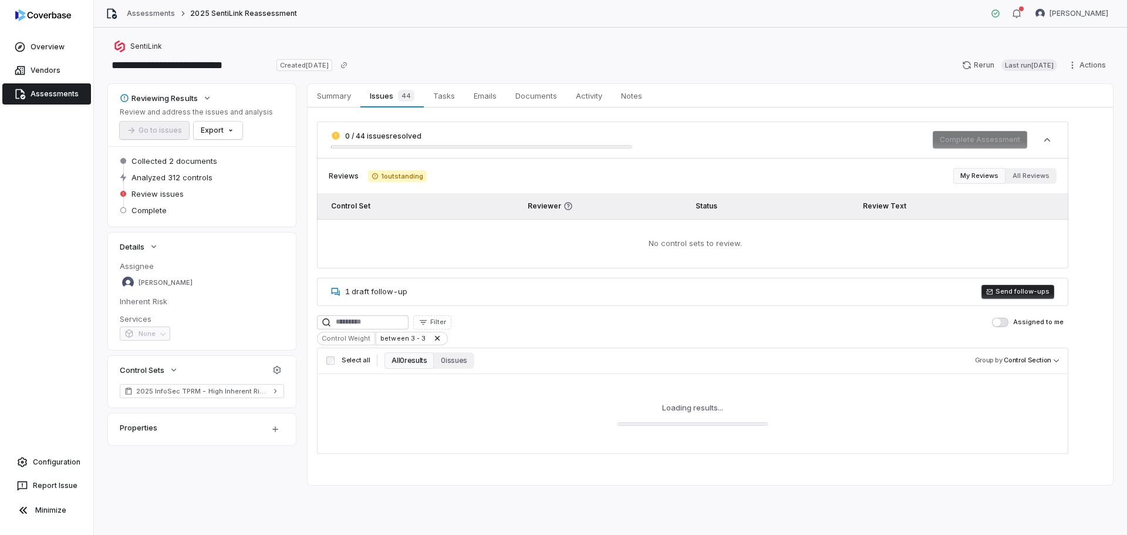
scroll to position [0, 0]
drag, startPoint x: 522, startPoint y: 321, endPoint x: 499, endPoint y: 319, distance: 23.6
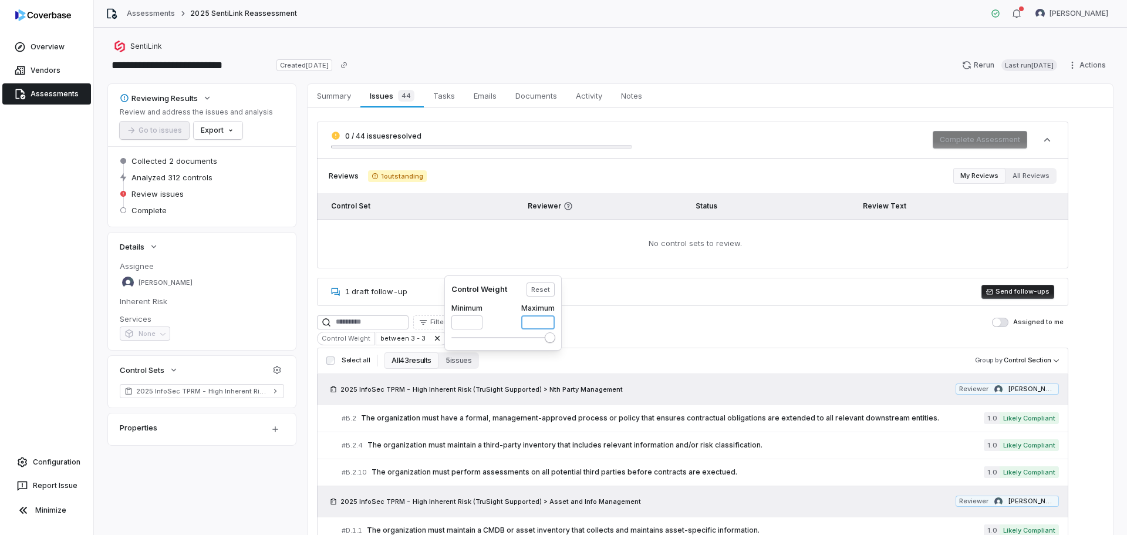
drag, startPoint x: 531, startPoint y: 320, endPoint x: 503, endPoint y: 319, distance: 27.6
click at [503, 320] on div "Minimum * Maximum *" at bounding box center [502, 314] width 103 height 31
type input "*"
click at [542, 292] on button "Reset" at bounding box center [540, 289] width 28 height 14
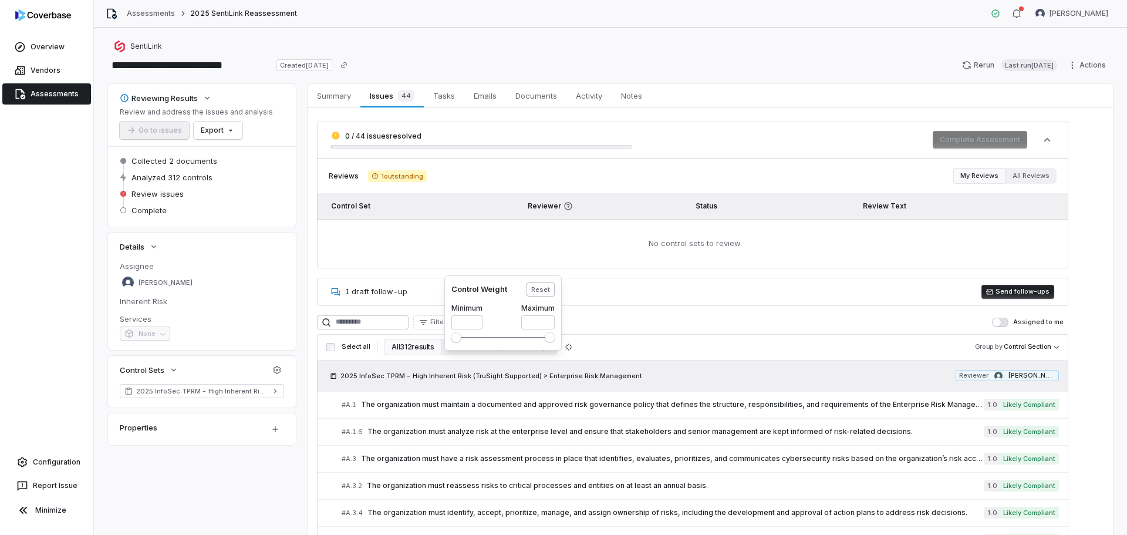
click at [544, 290] on button "Reset" at bounding box center [540, 289] width 28 height 14
click at [649, 343] on html "**********" at bounding box center [563, 267] width 1127 height 535
click at [414, 346] on button "All 312 results" at bounding box center [412, 347] width 56 height 16
click at [410, 347] on button "All 312 results" at bounding box center [412, 347] width 56 height 16
click at [446, 323] on span "Filter" at bounding box center [438, 321] width 16 height 9
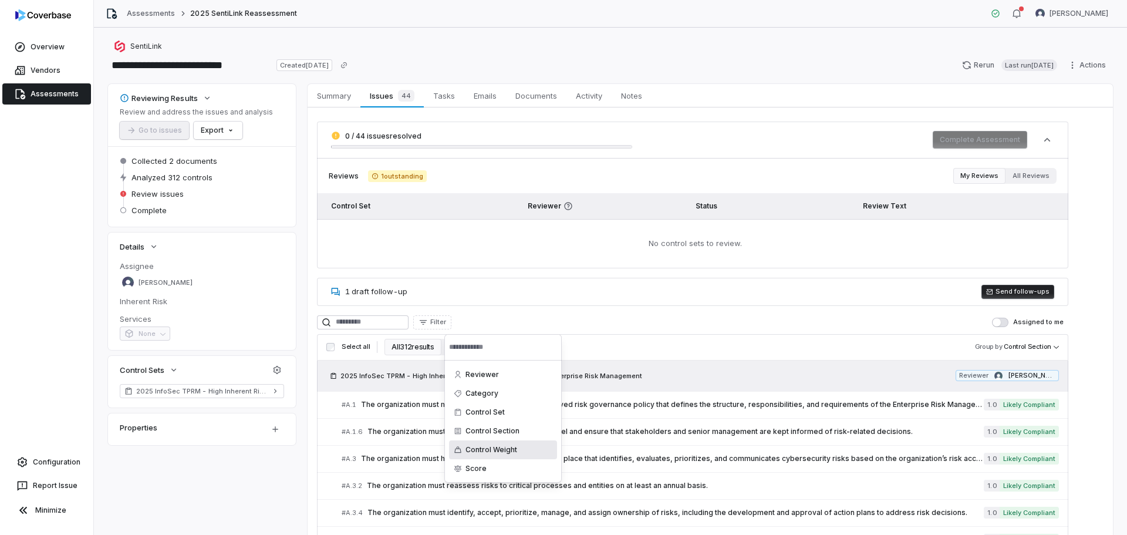
click at [487, 448] on div "Control Weight" at bounding box center [503, 449] width 108 height 19
drag, startPoint x: 468, startPoint y: 383, endPoint x: 408, endPoint y: 377, distance: 60.7
click at [408, 377] on html "**********" at bounding box center [563, 267] width 1127 height 535
type input "**"
click at [529, 374] on input "*" at bounding box center [537, 381] width 33 height 14
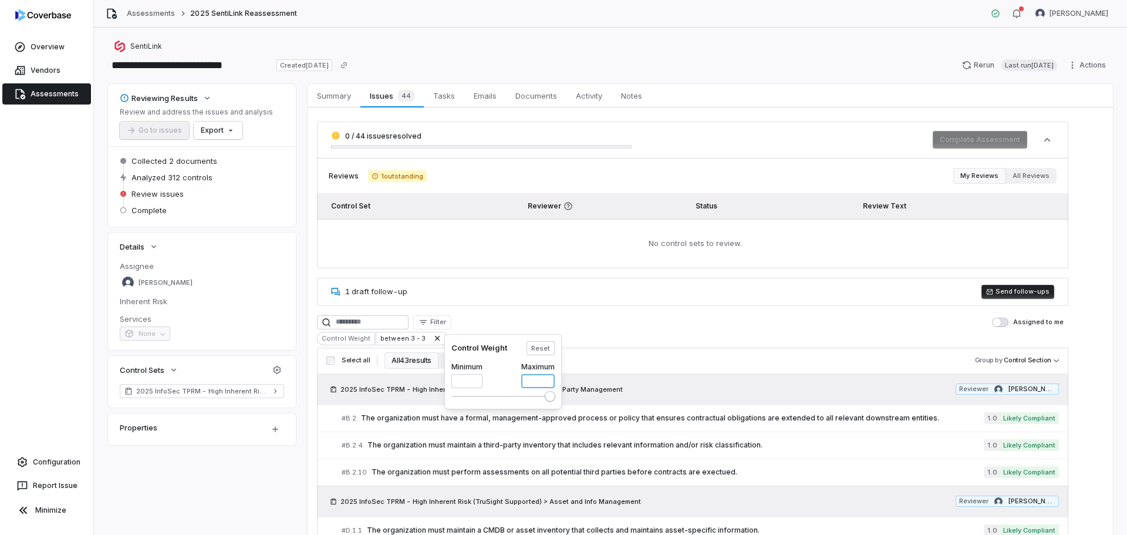
click at [533, 381] on input "*" at bounding box center [537, 381] width 33 height 14
type input "*"
click at [637, 339] on html "**********" at bounding box center [563, 267] width 1127 height 535
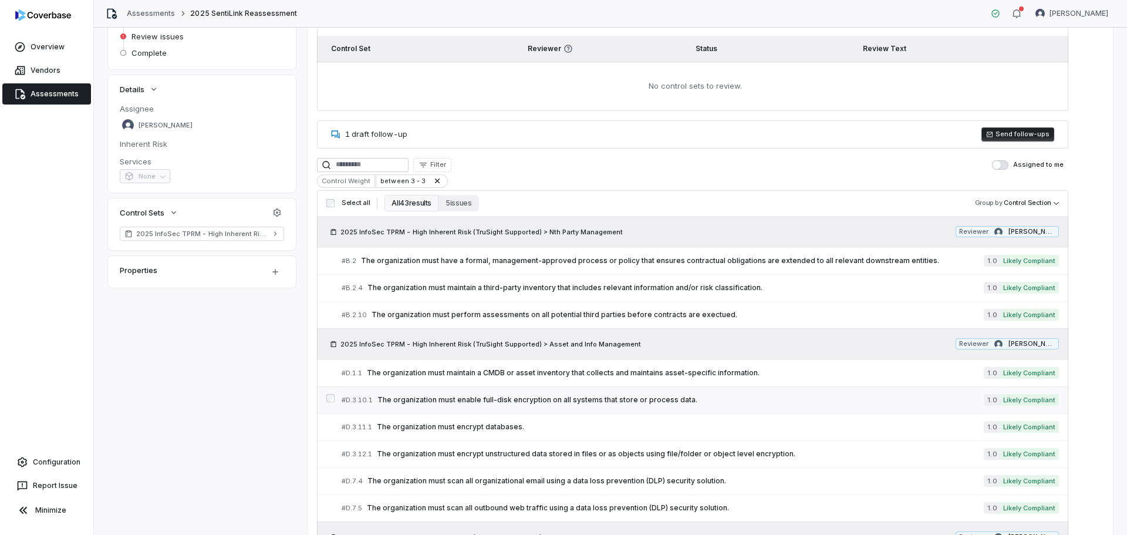
scroll to position [137, 0]
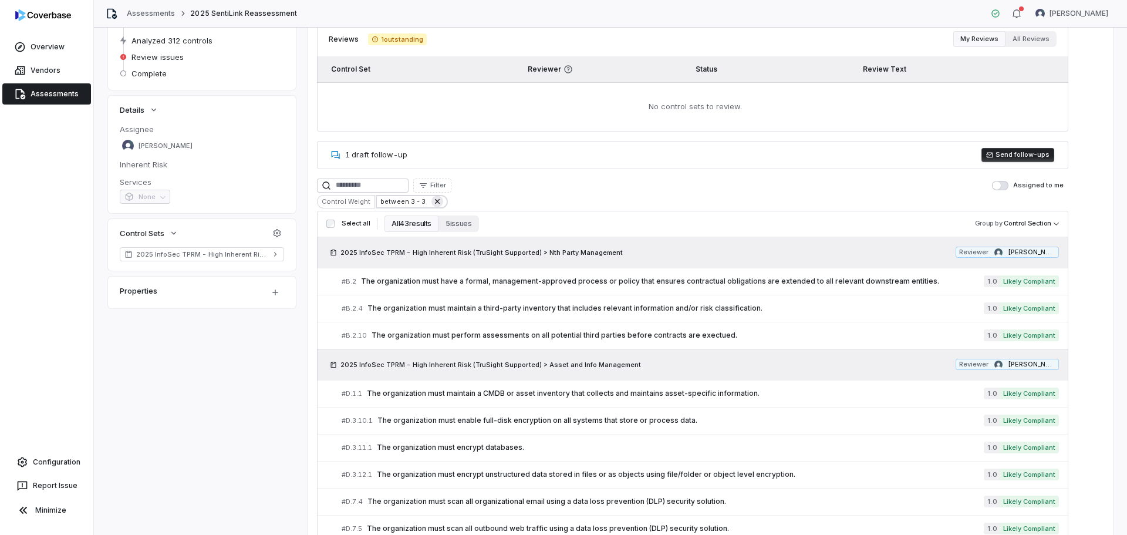
click at [435, 202] on icon at bounding box center [436, 201] width 9 height 9
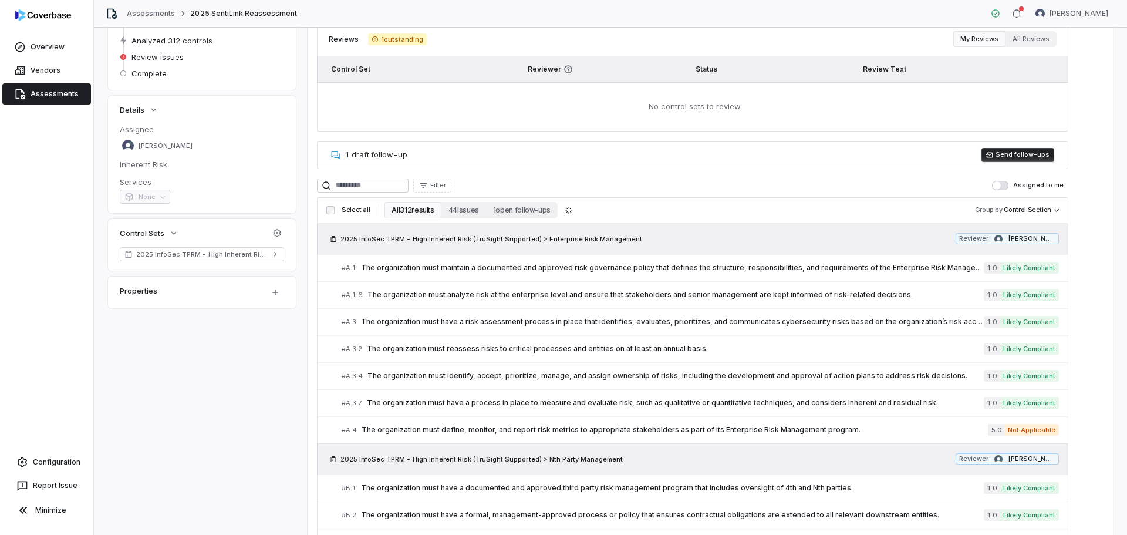
click at [408, 214] on button "All 312 results" at bounding box center [412, 210] width 56 height 16
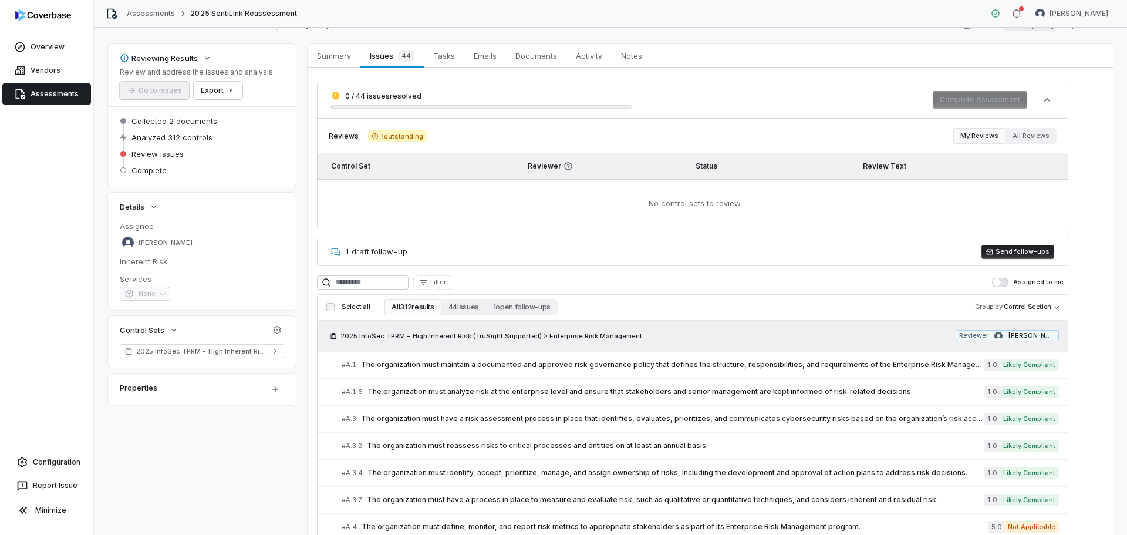
scroll to position [19, 0]
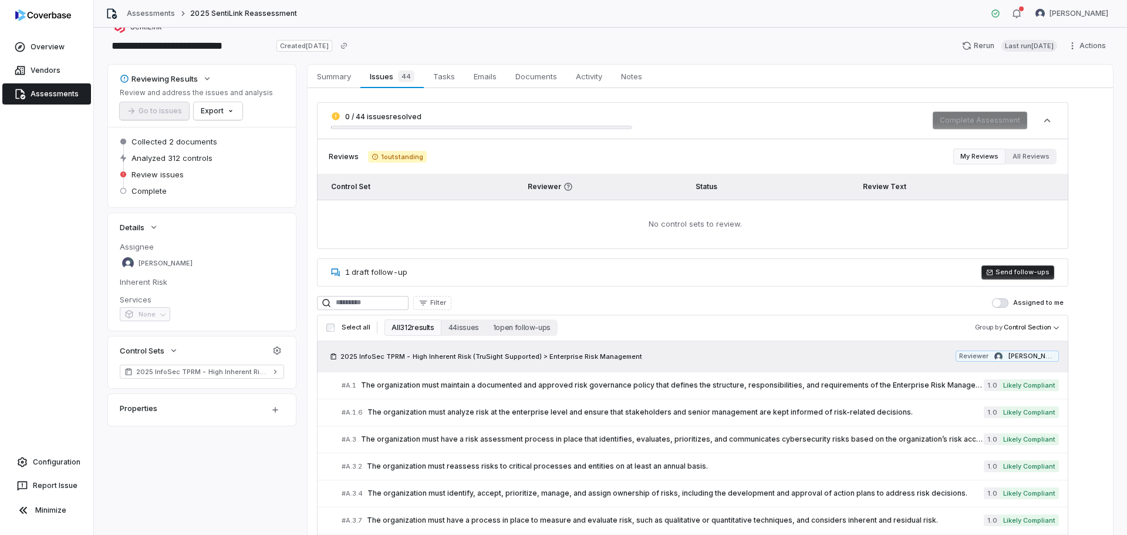
drag, startPoint x: 458, startPoint y: 329, endPoint x: 486, endPoint y: 354, distance: 37.8
click at [457, 329] on button "44 issues" at bounding box center [463, 327] width 45 height 16
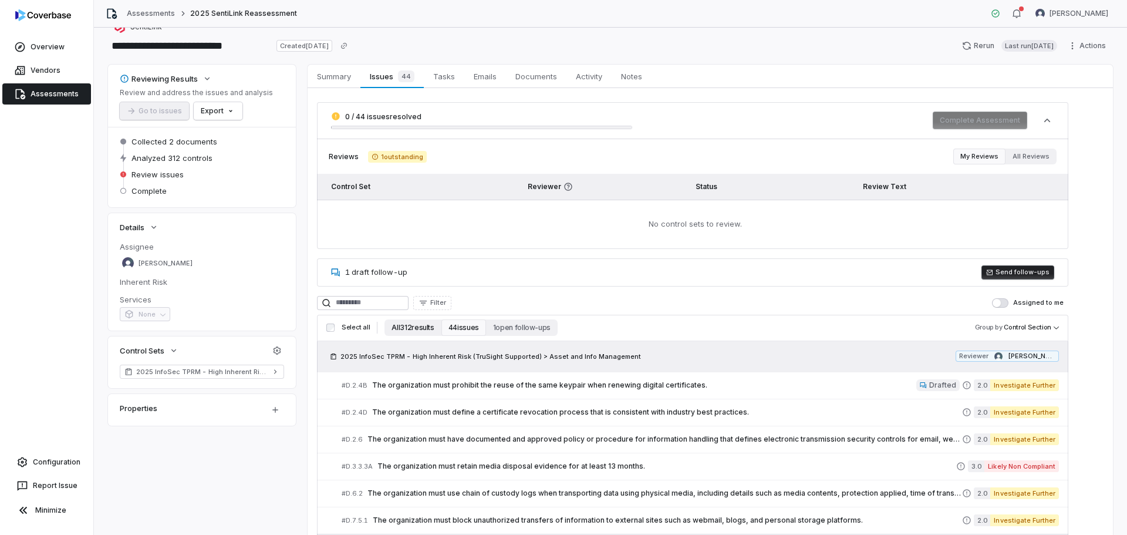
click at [412, 326] on button "All 312 results" at bounding box center [412, 327] width 56 height 16
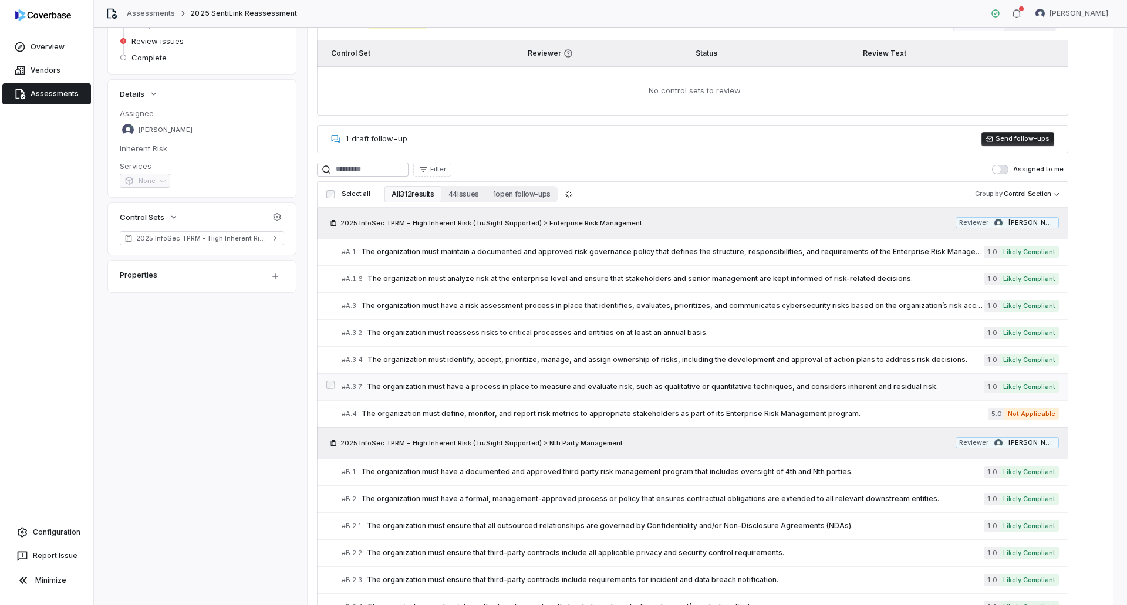
scroll to position [176, 0]
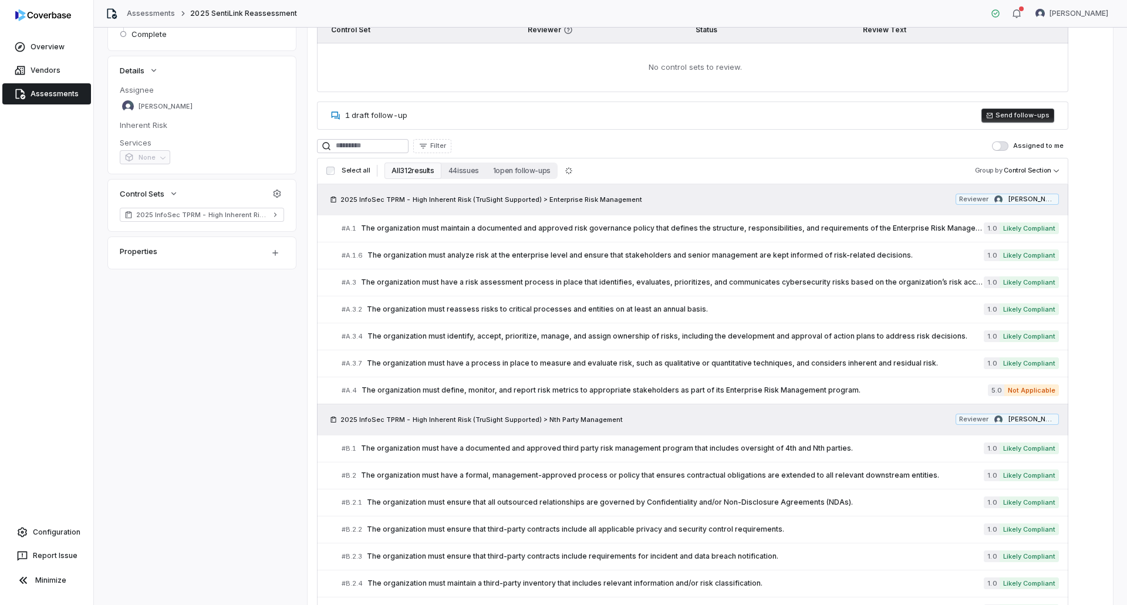
drag, startPoint x: 459, startPoint y: 173, endPoint x: 464, endPoint y: 182, distance: 11.0
click at [459, 173] on button "44 issues" at bounding box center [463, 171] width 45 height 16
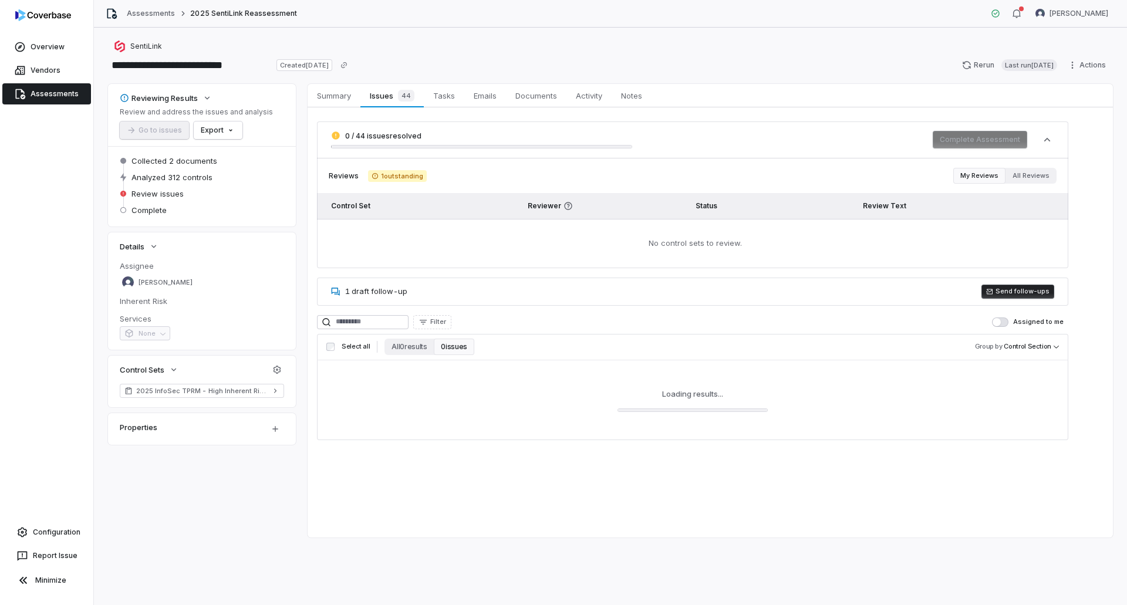
scroll to position [0, 0]
